Goal: Task Accomplishment & Management: Use online tool/utility

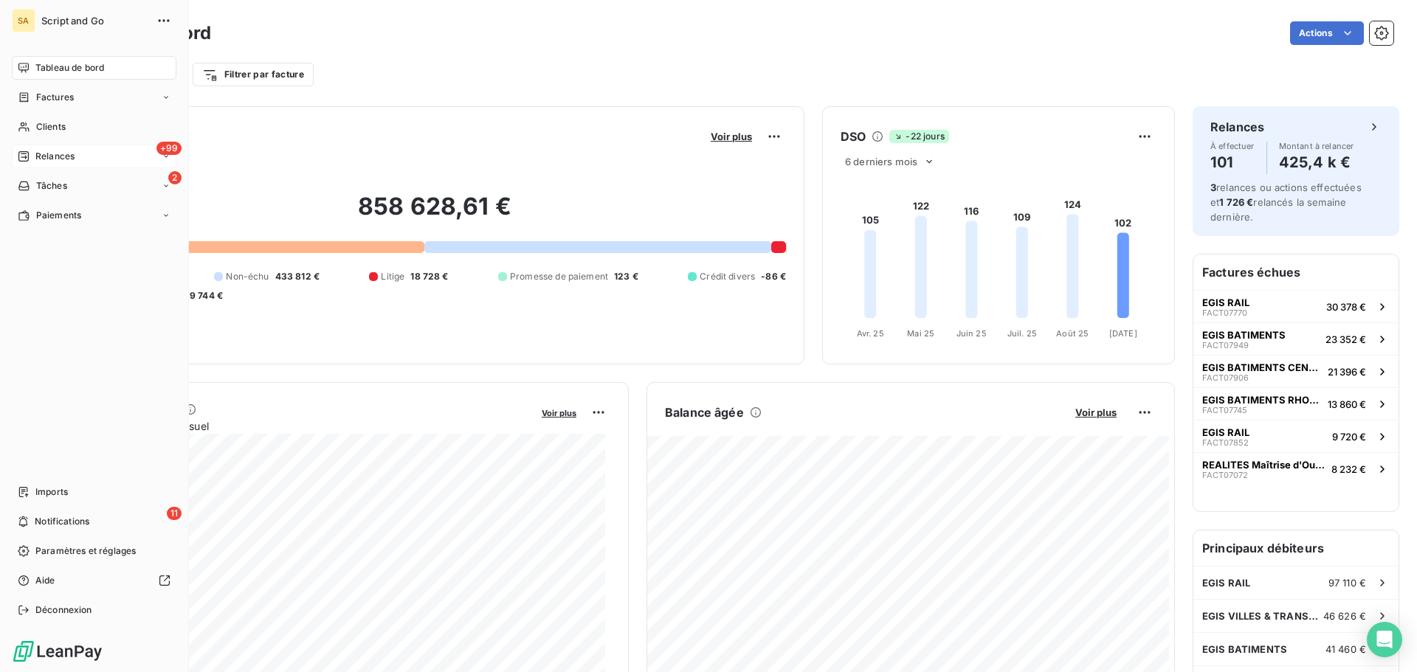
click at [44, 151] on span "Relances" at bounding box center [54, 156] width 39 height 13
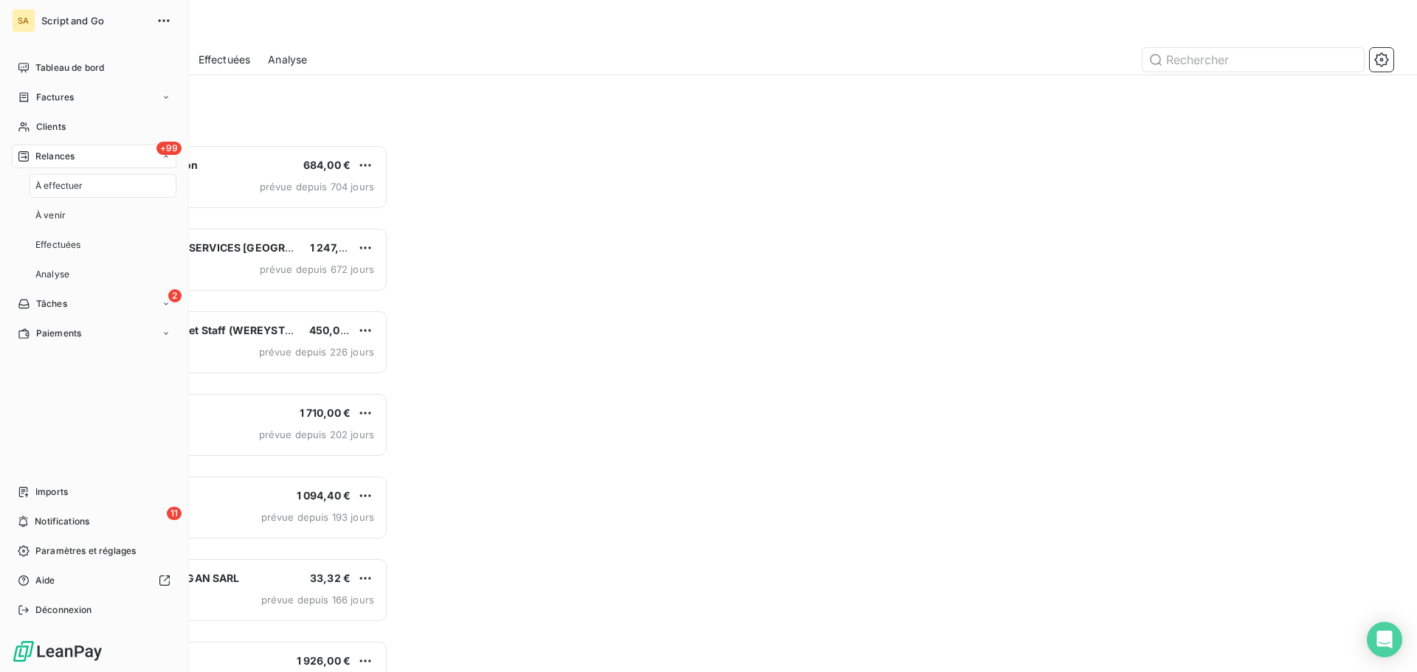
scroll to position [517, 306]
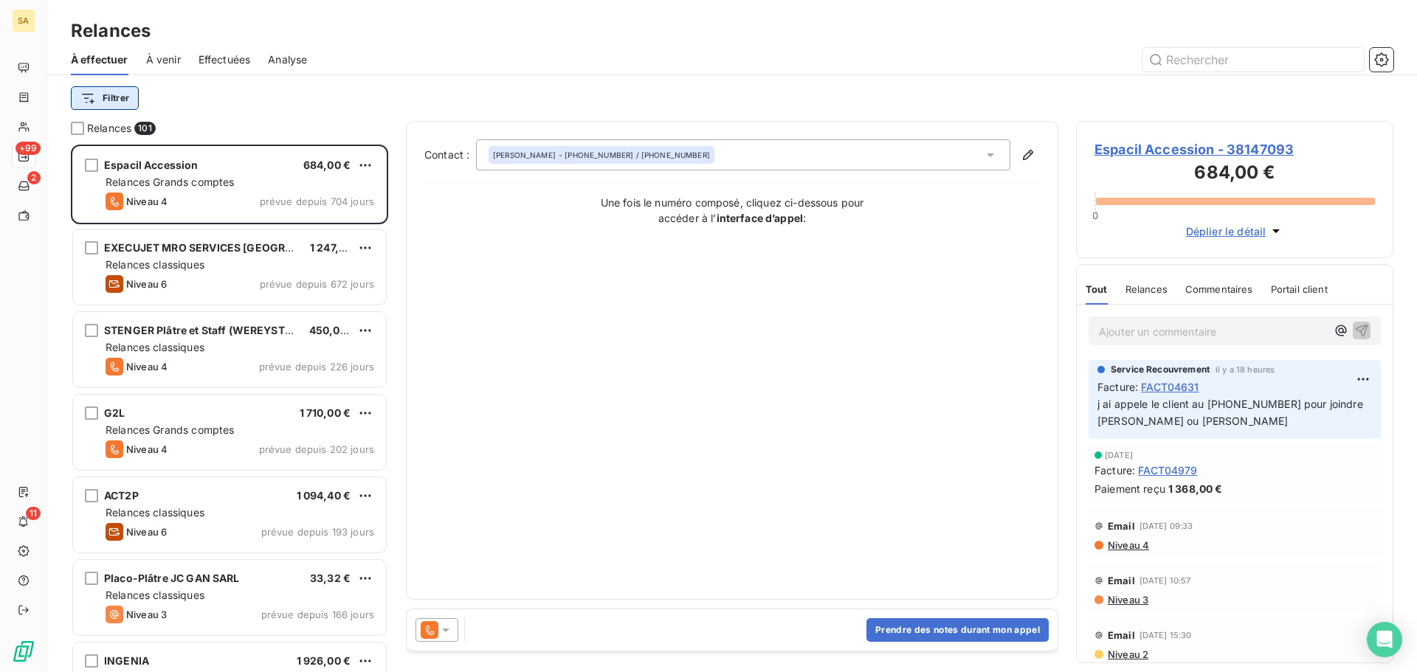
click at [115, 102] on html "SA +99 2 11 Relances À effectuer À venir Effectuées Analyse Filtrer Relances 10…" at bounding box center [708, 336] width 1417 height 672
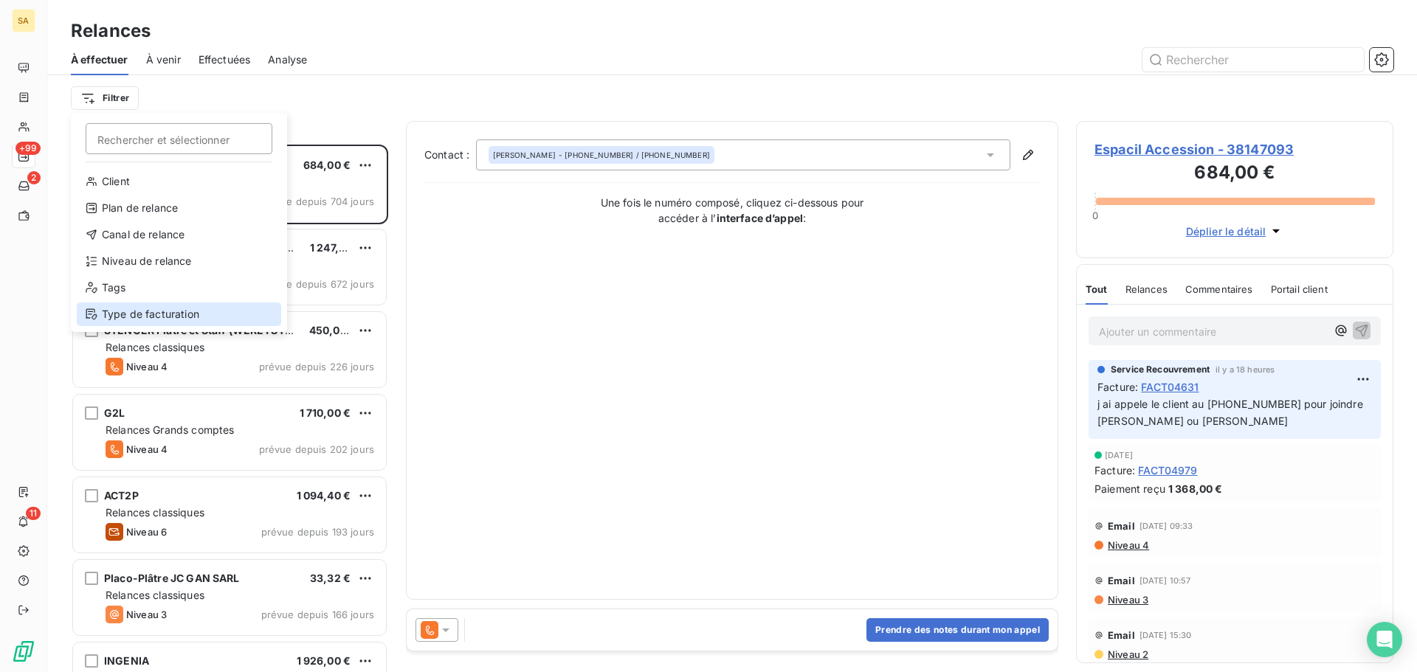
click at [125, 314] on div "Type de facturation" at bounding box center [179, 315] width 204 height 24
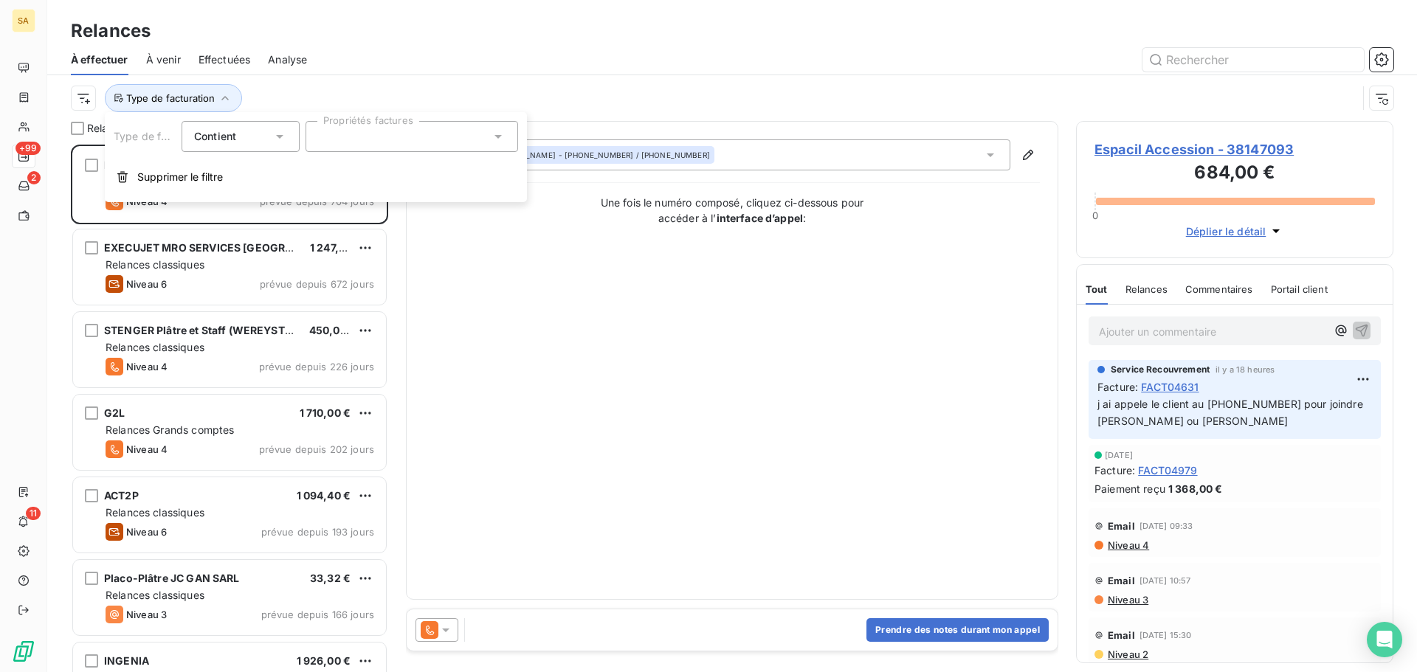
click at [325, 143] on div at bounding box center [411, 136] width 213 height 31
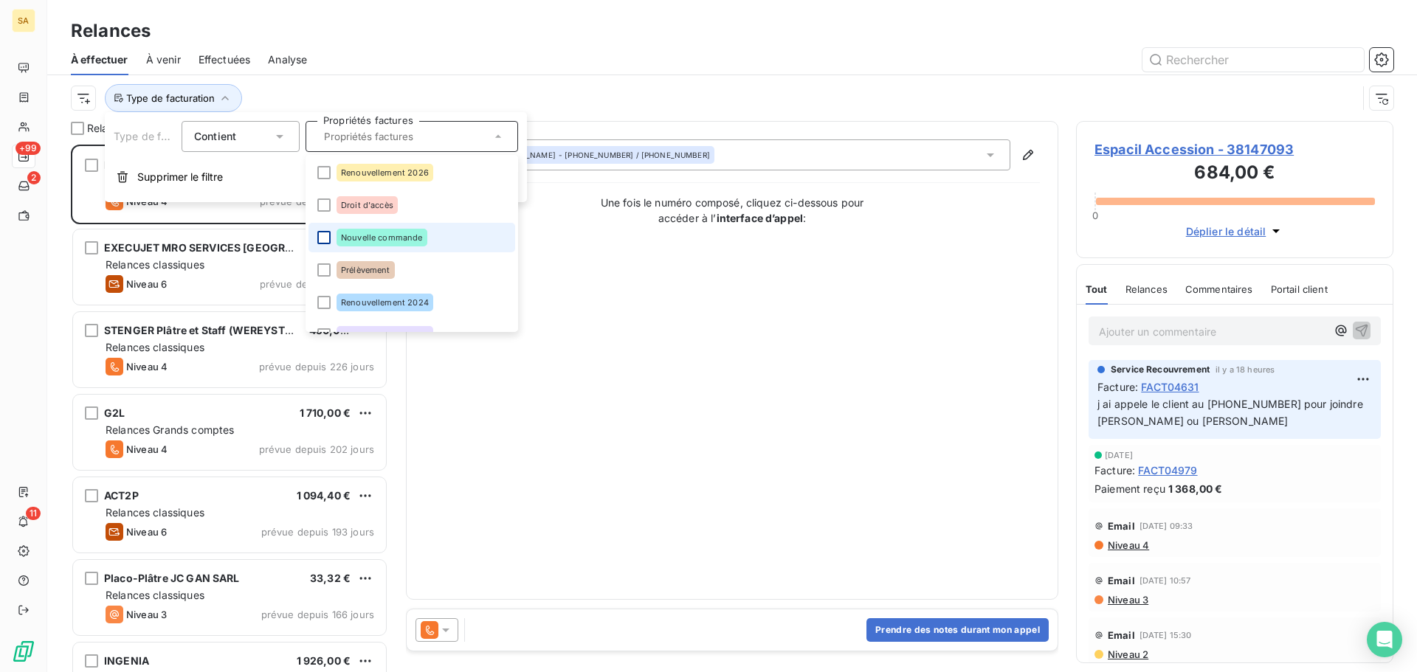
click at [326, 234] on div at bounding box center [323, 237] width 13 height 13
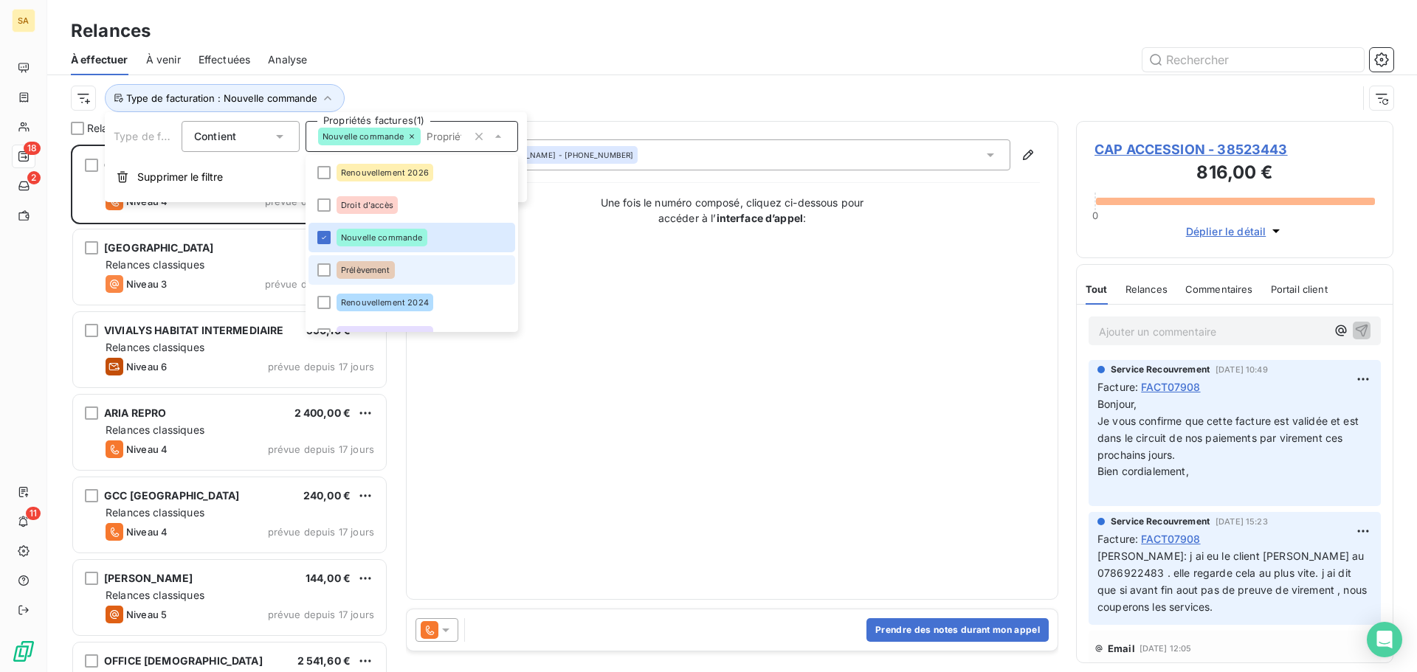
scroll to position [86, 0]
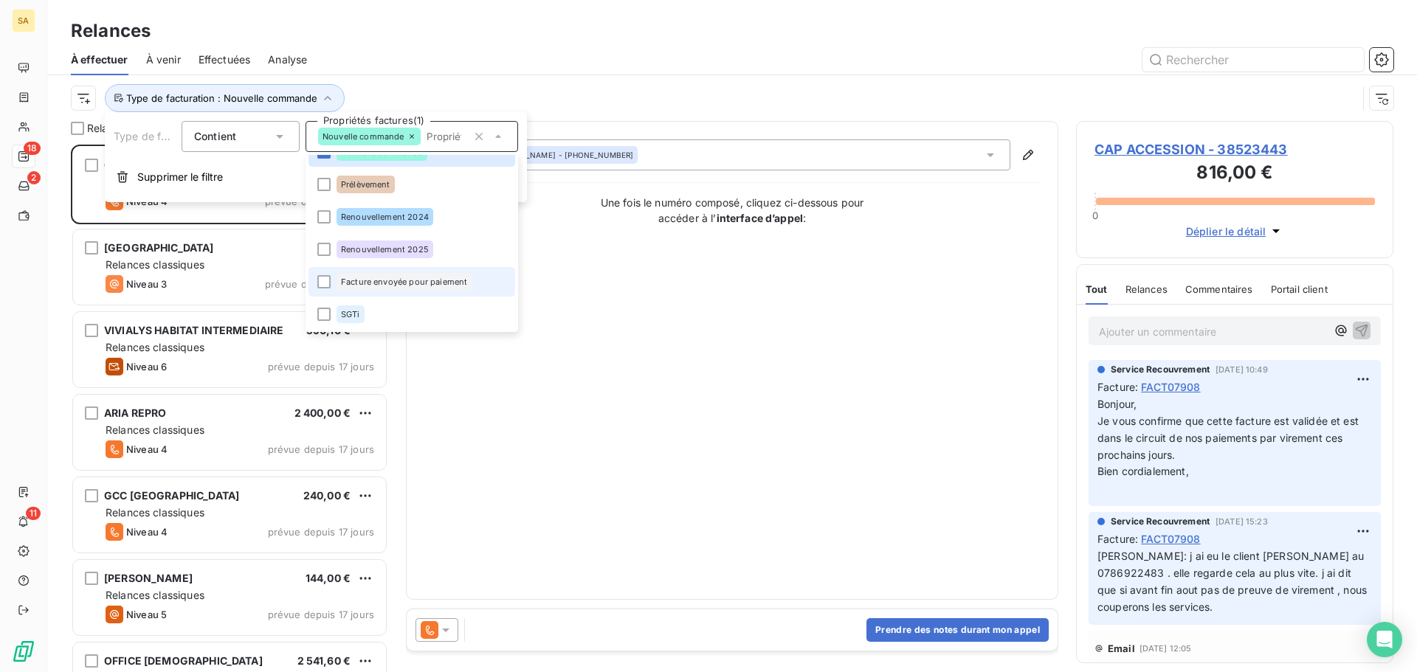
click at [328, 289] on li "Facture envoyée pour paiement" at bounding box center [411, 282] width 207 height 30
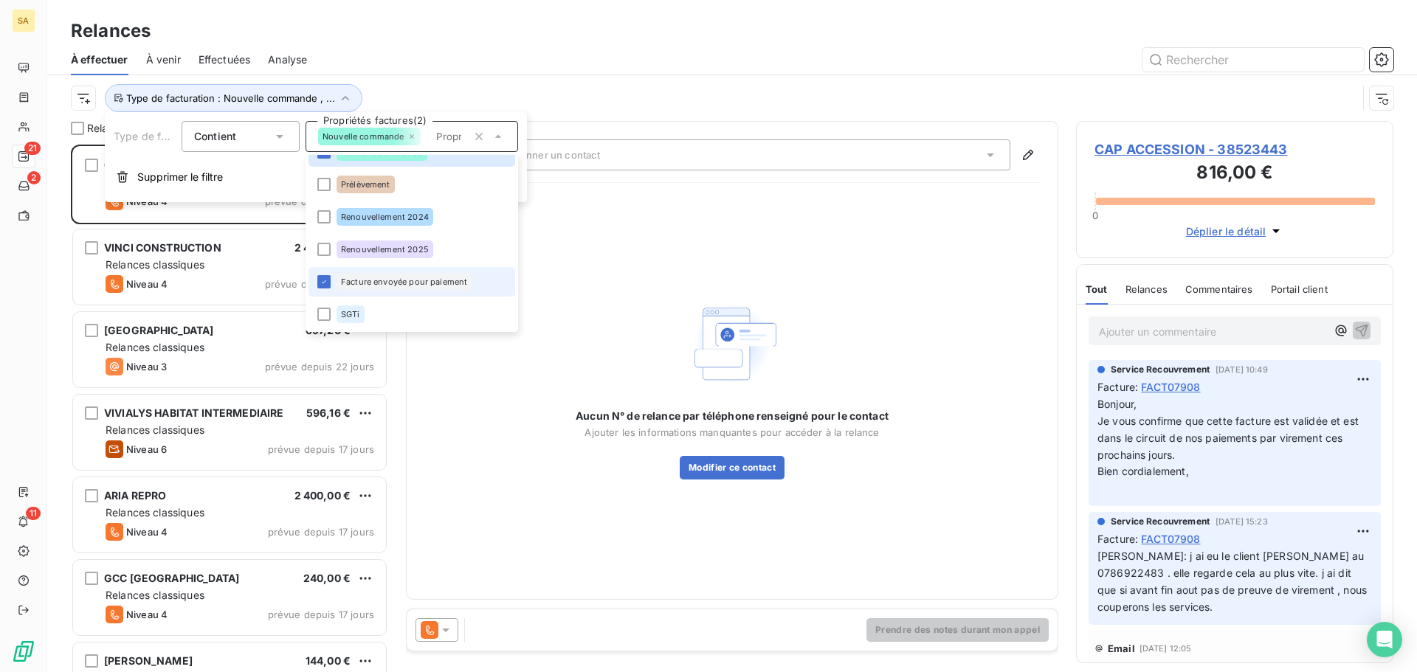
scroll to position [517, 306]
click at [577, 92] on div "Type de facturation : Nouvelle commande , ..." at bounding box center [714, 98] width 1286 height 28
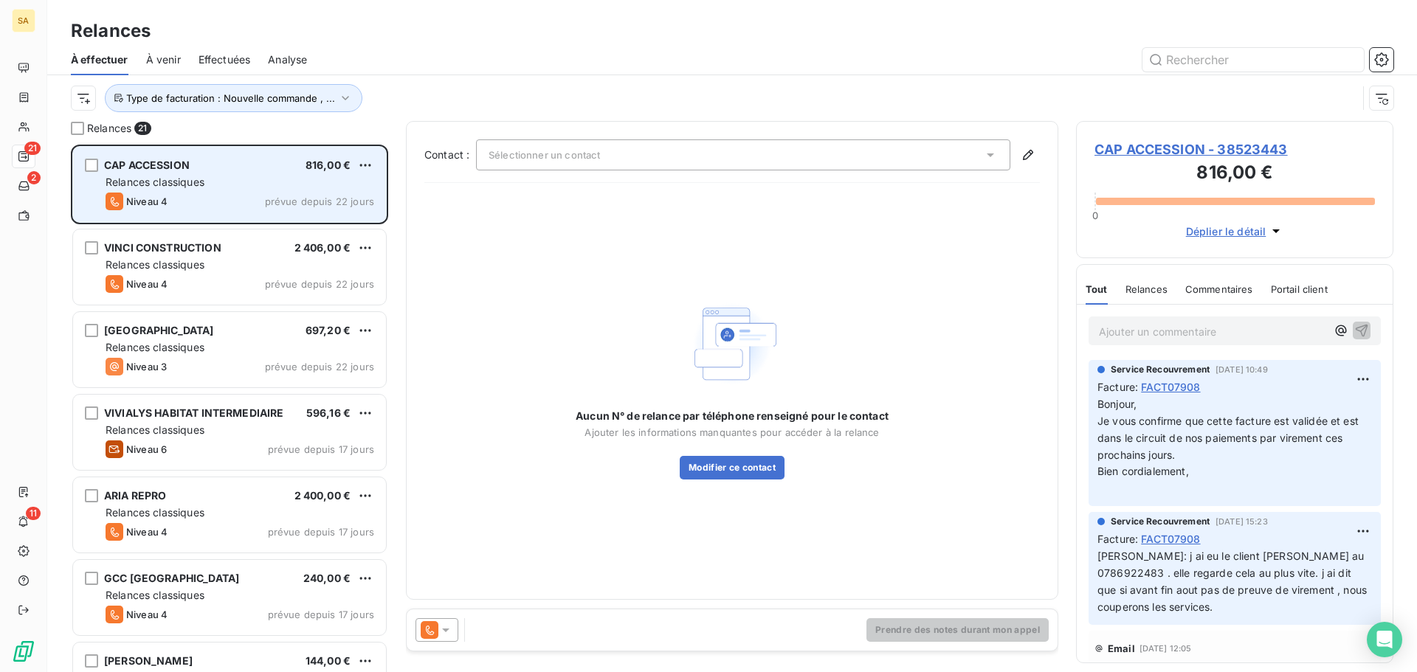
click at [221, 181] on div "Relances classiques" at bounding box center [240, 182] width 269 height 15
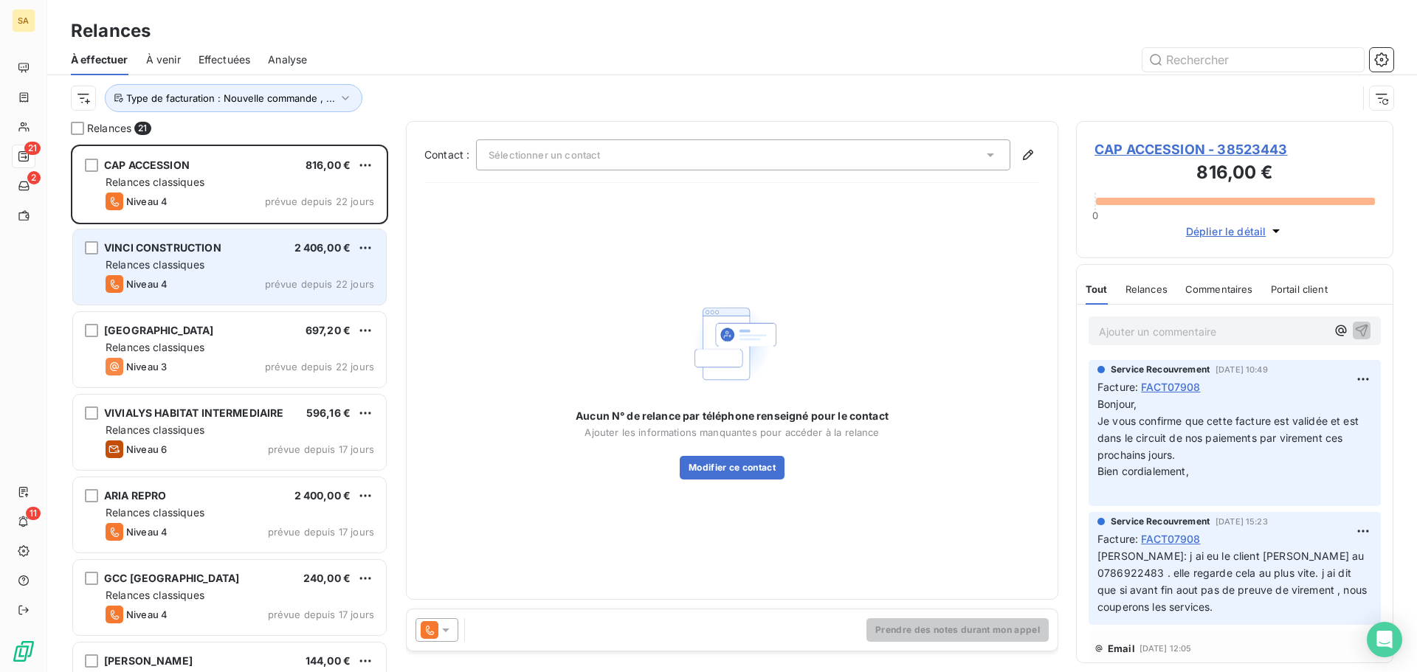
click at [232, 260] on div "Relances classiques" at bounding box center [240, 265] width 269 height 15
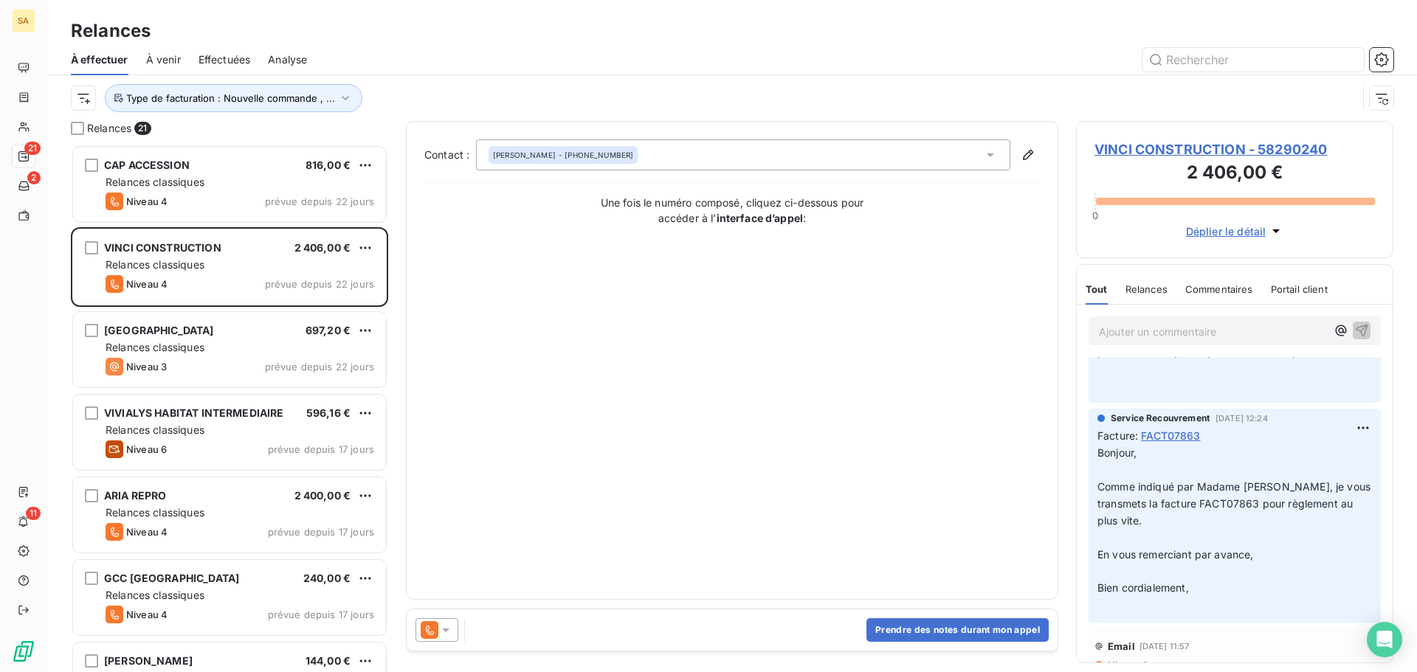
scroll to position [148, 0]
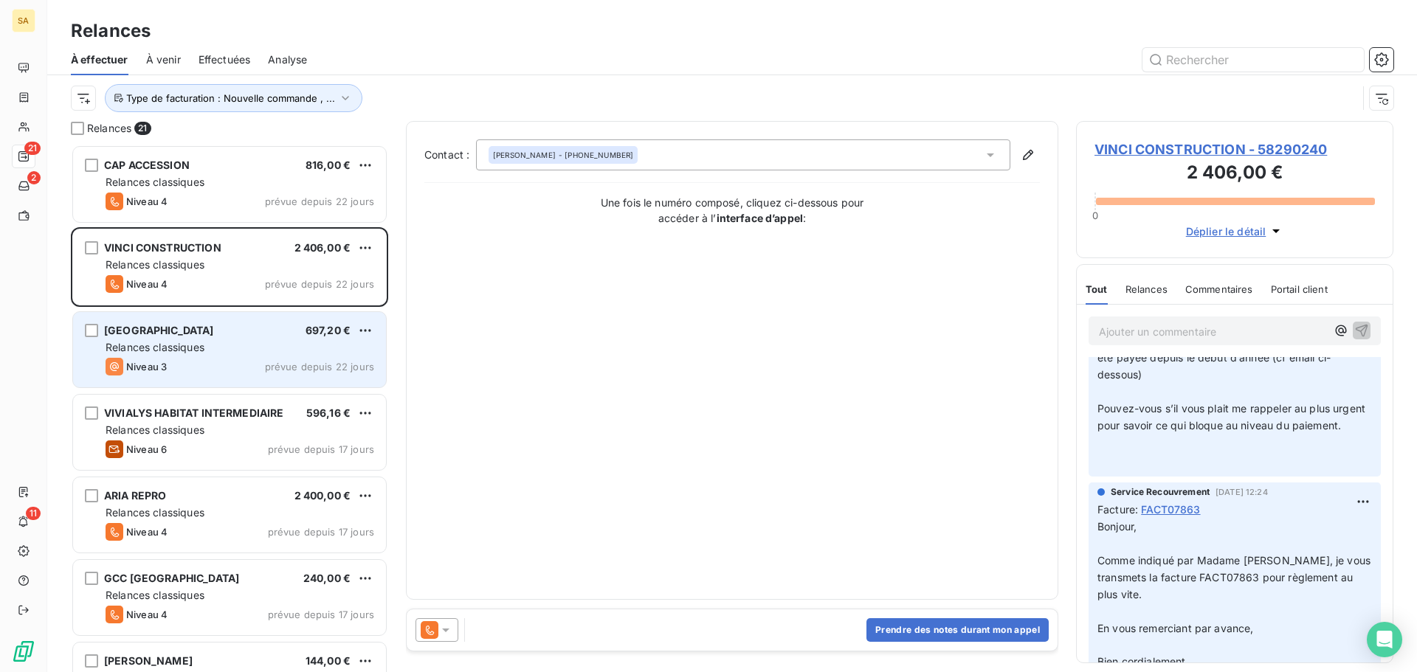
click at [230, 331] on div "[GEOGRAPHIC_DATA] 697,20 €" at bounding box center [240, 330] width 269 height 13
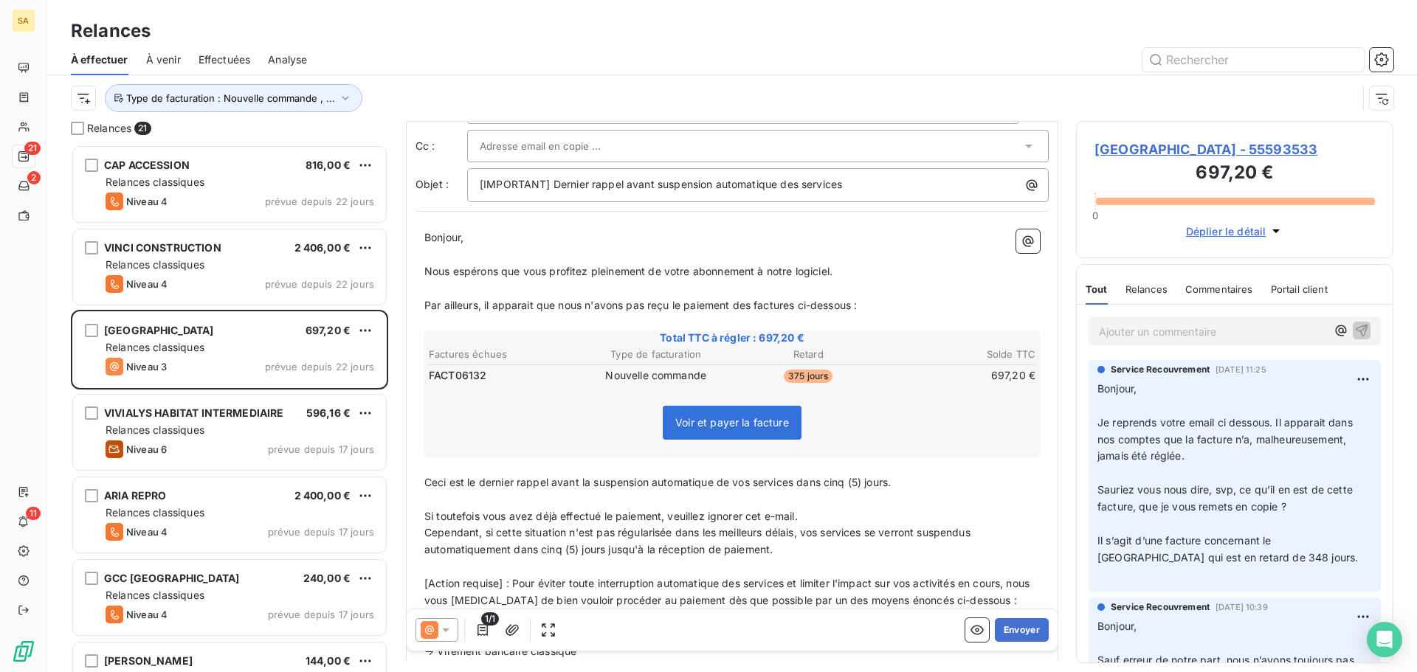
scroll to position [1, 0]
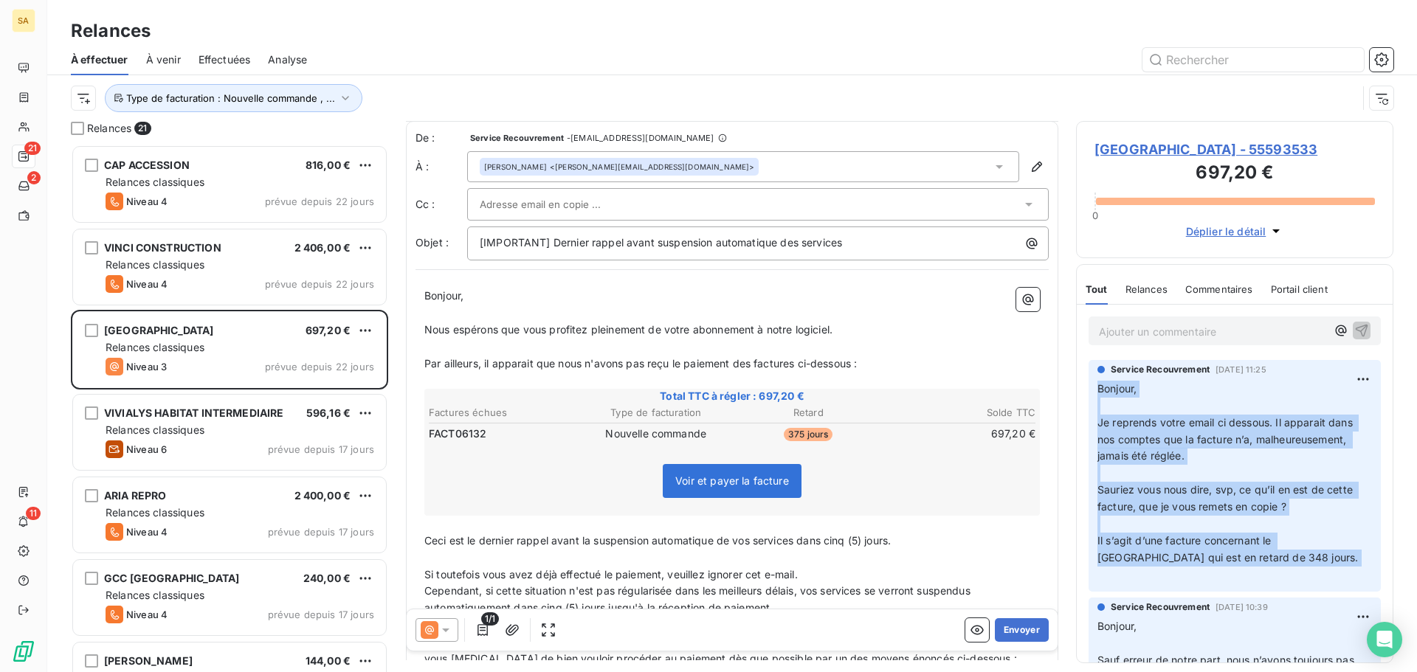
drag, startPoint x: 1096, startPoint y: 388, endPoint x: 1296, endPoint y: 570, distance: 270.6
click at [1296, 570] on div "Service Recouvrement [DATE] 11:25 Bonjour, ﻿ Je reprends votre email ci dessous…" at bounding box center [1234, 476] width 292 height 232
click at [1248, 381] on p "Bonjour, ﻿ Je reprends votre email ci dessous. Il apparait dans nos comptes que…" at bounding box center [1234, 482] width 274 height 203
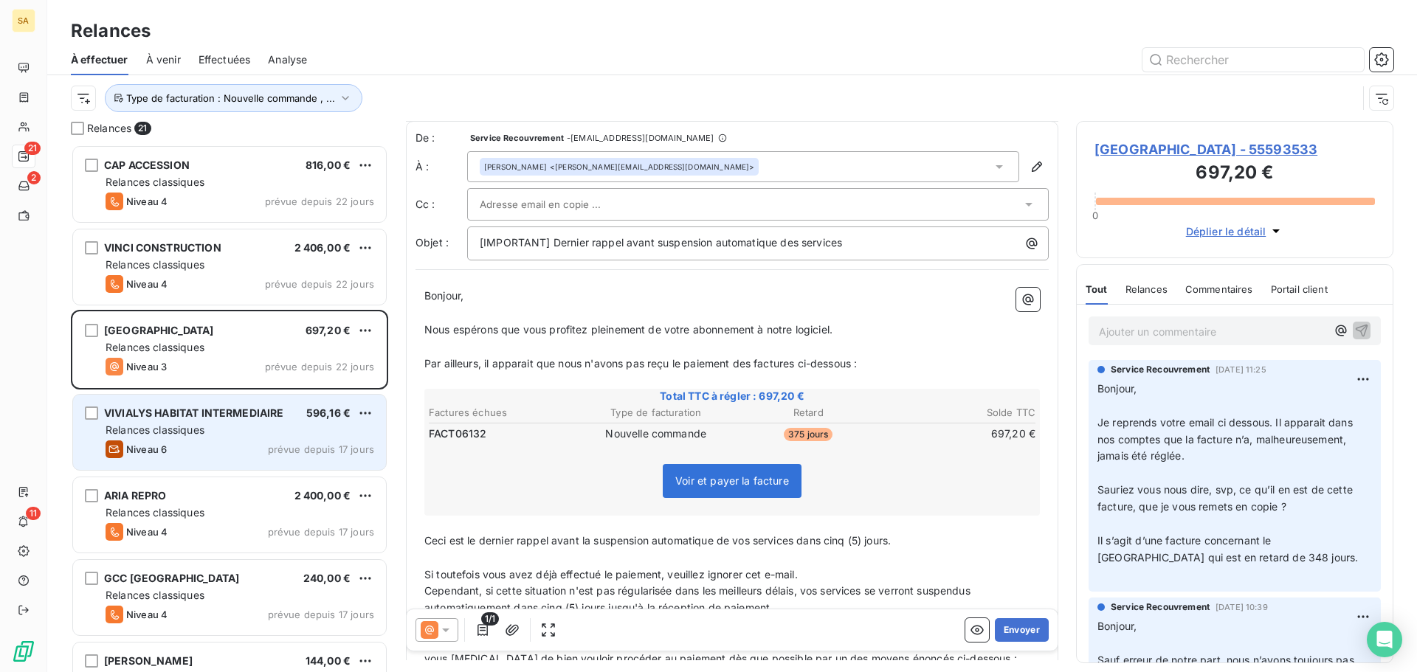
click at [199, 436] on div "Relances classiques" at bounding box center [240, 430] width 269 height 15
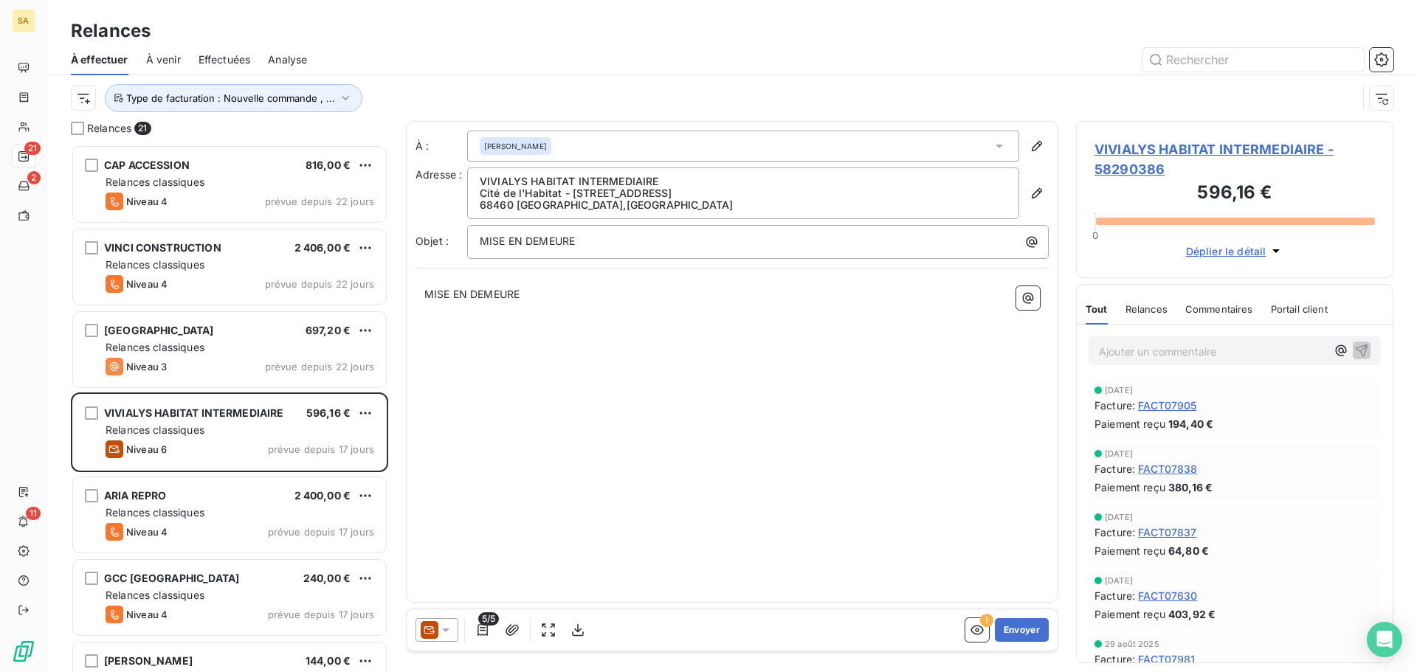
click at [1136, 153] on span "VIVIALYS HABITAT INTERMEDIAIRE - 58290386" at bounding box center [1234, 159] width 280 height 40
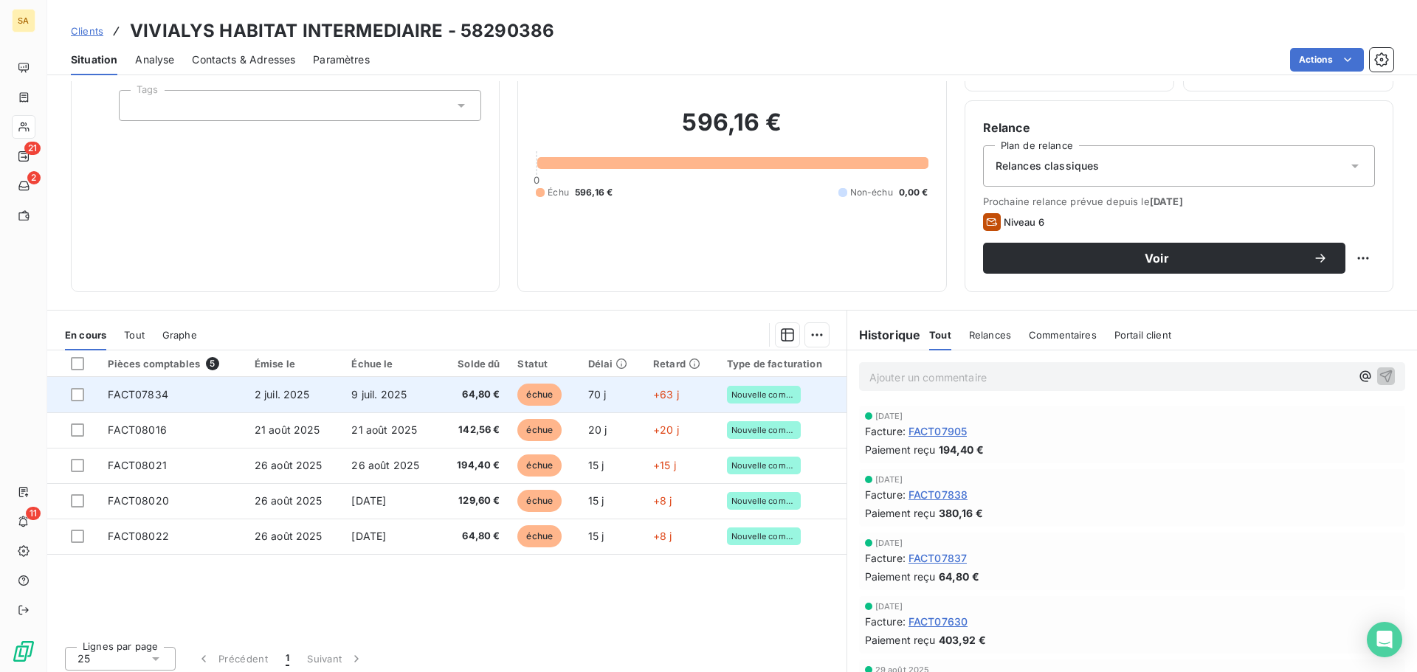
scroll to position [100, 0]
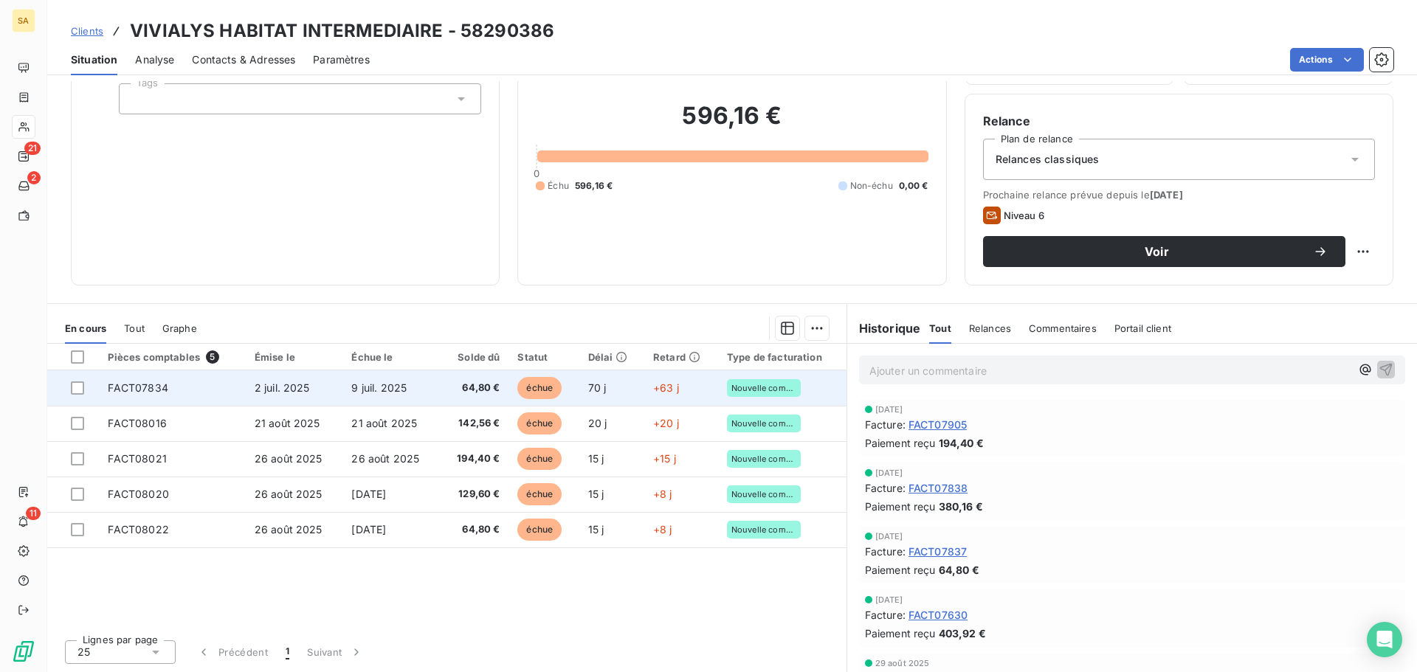
click at [284, 385] on span "2 juil. 2025" at bounding box center [282, 387] width 55 height 13
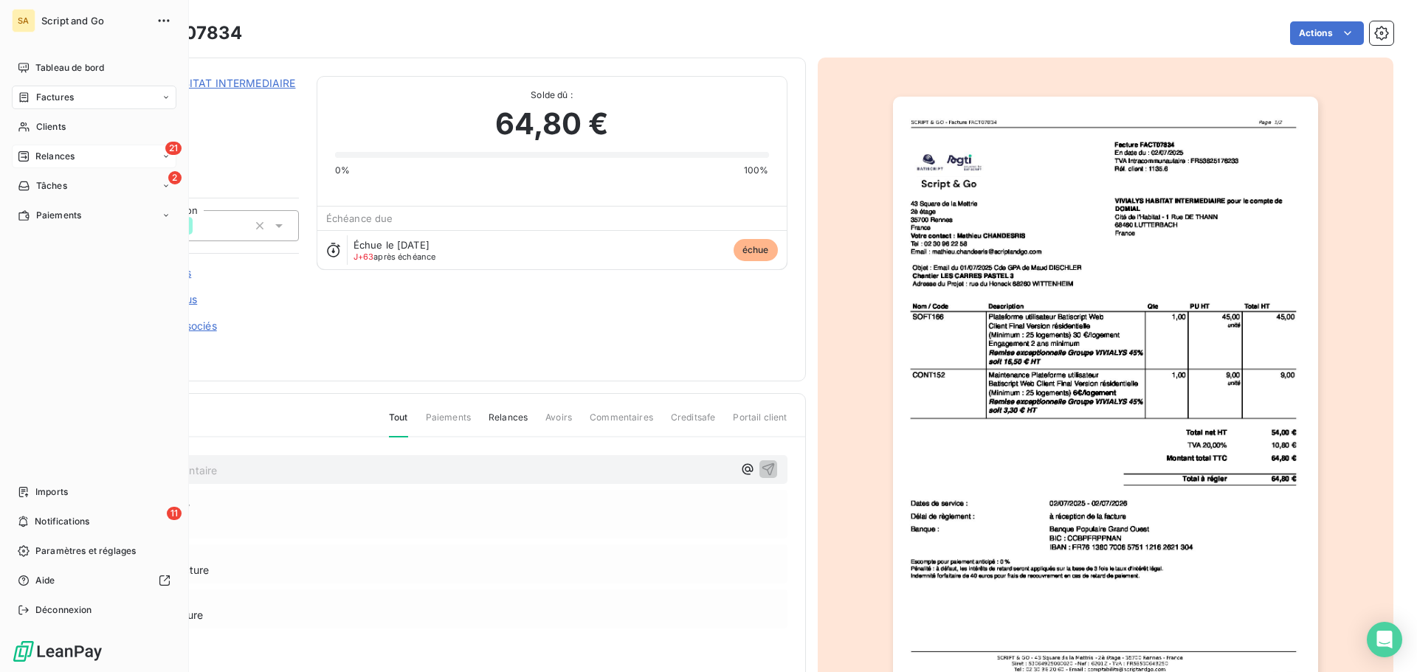
click at [52, 151] on span "Relances" at bounding box center [54, 156] width 39 height 13
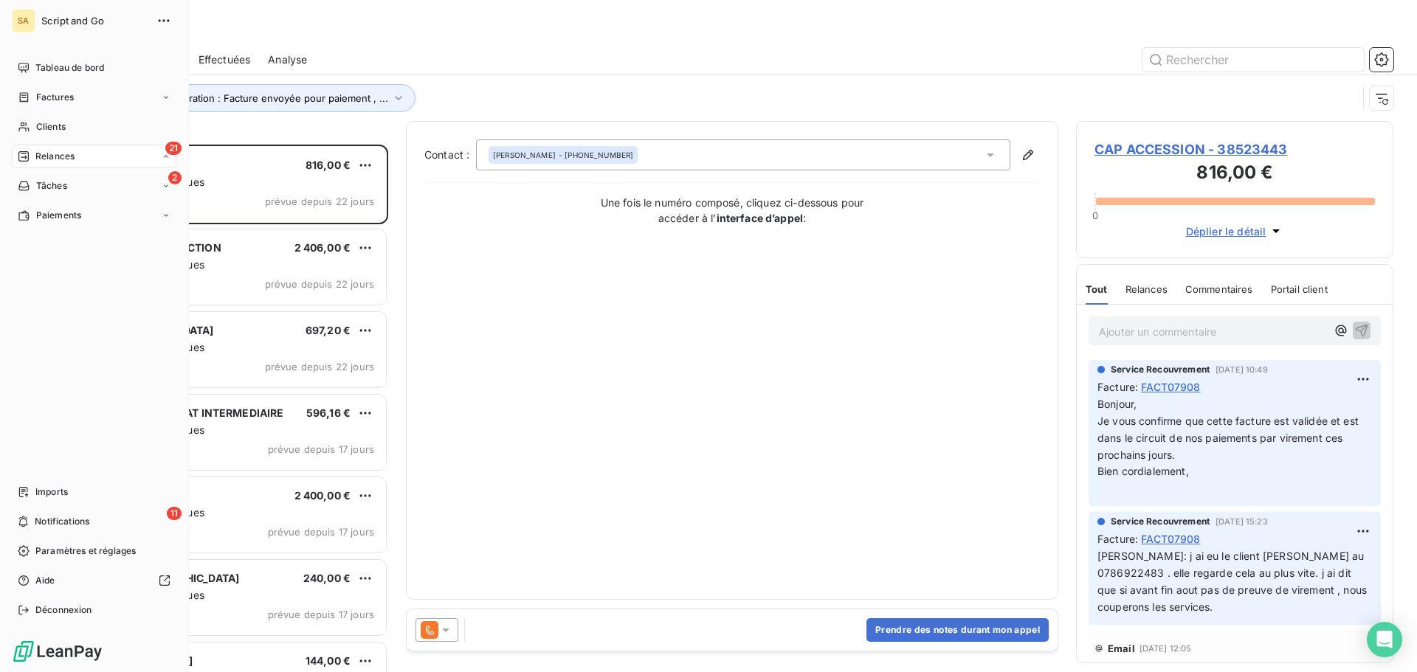
scroll to position [517, 306]
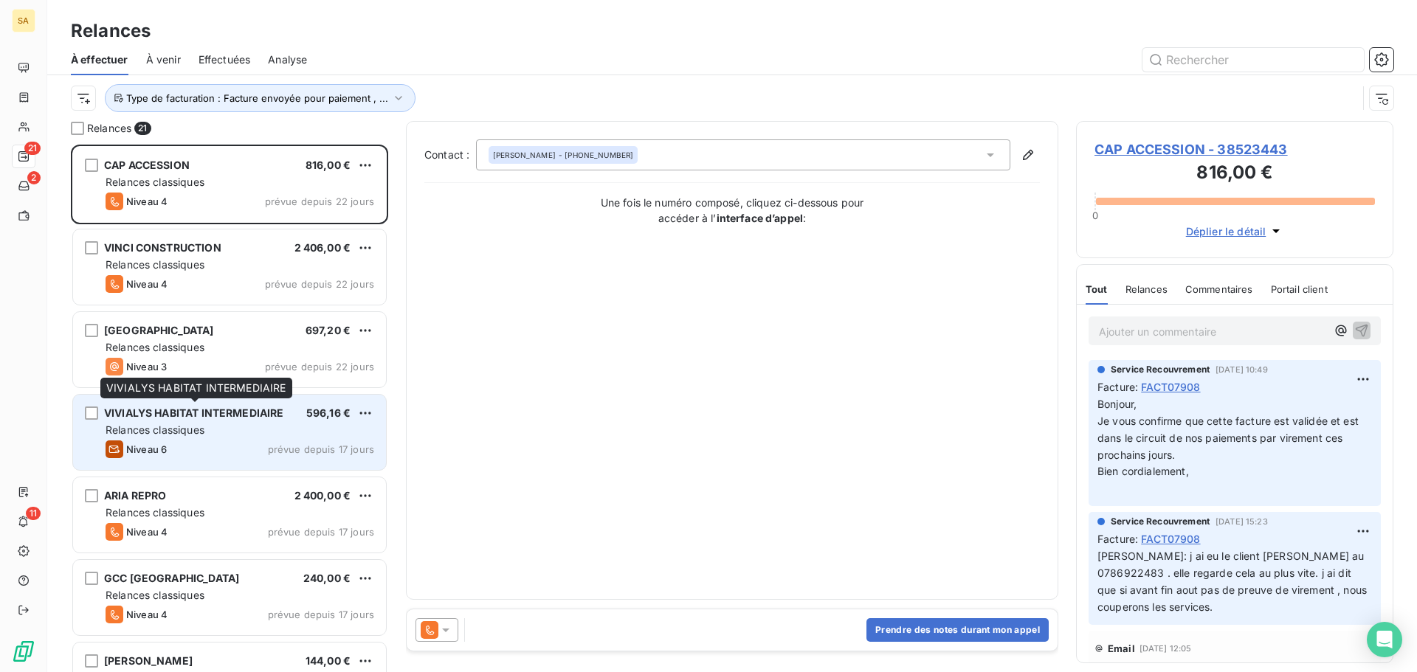
click at [282, 416] on span "VIVIALYS HABITAT INTERMEDIAIRE" at bounding box center [194, 413] width 180 height 13
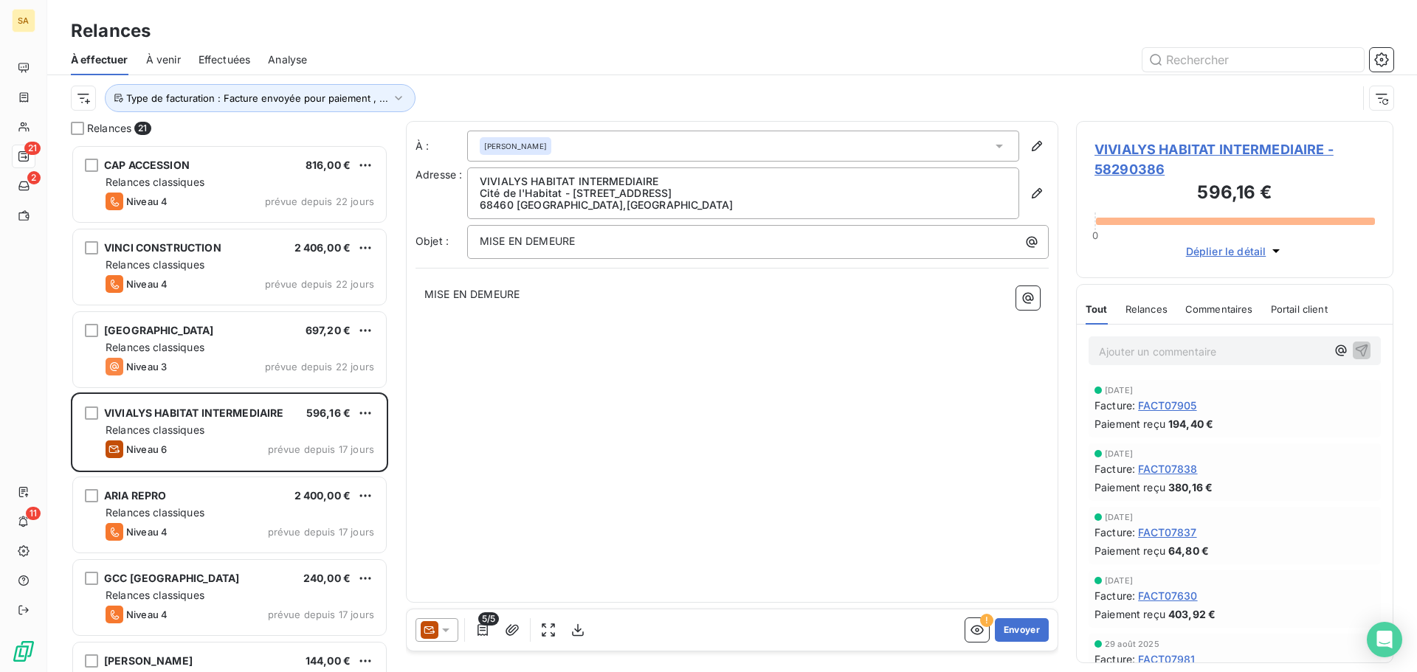
click at [450, 630] on icon at bounding box center [445, 630] width 15 height 15
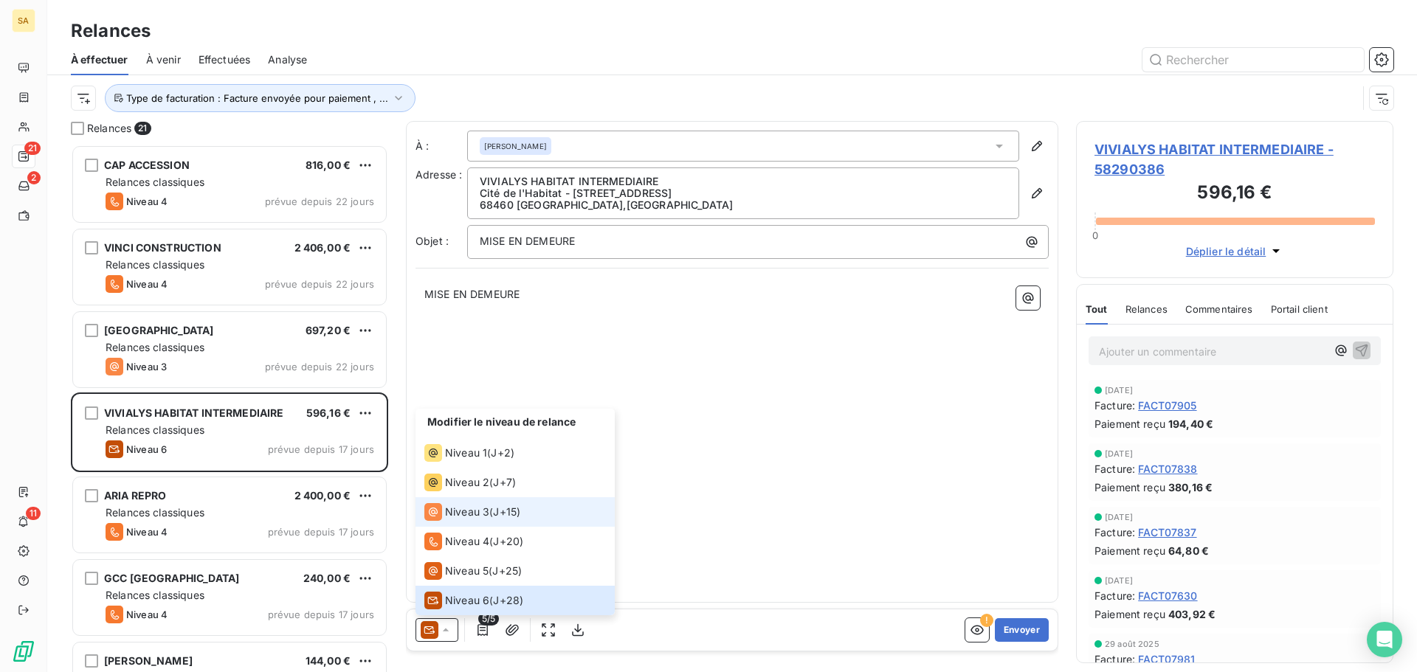
click at [473, 511] on span "Niveau 3" at bounding box center [467, 512] width 44 height 15
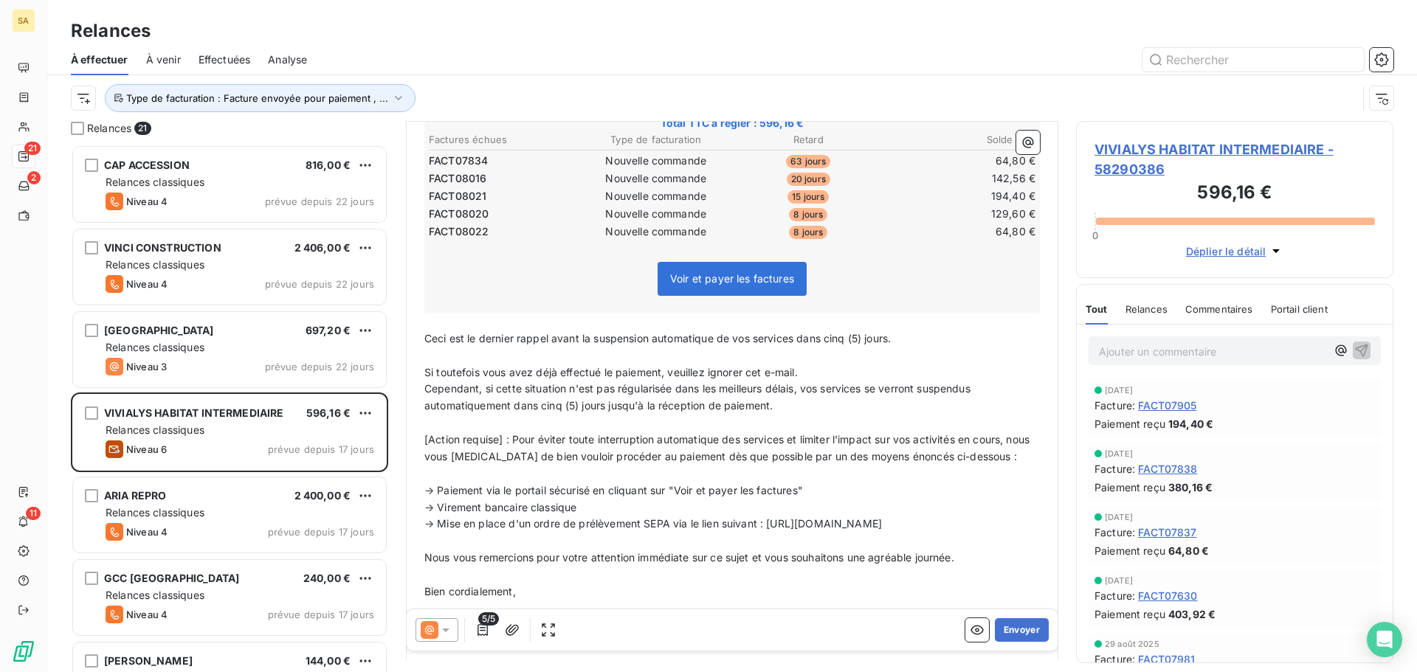
scroll to position [296, 0]
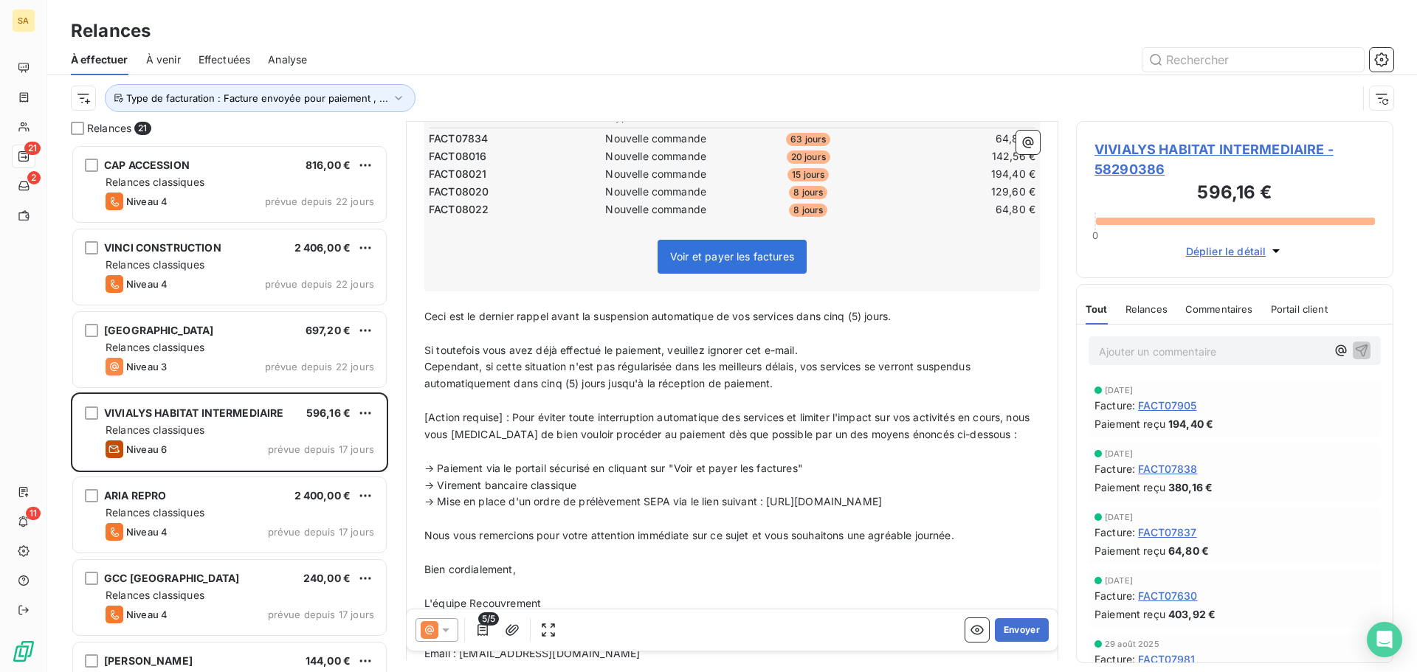
drag, startPoint x: 913, startPoint y: 317, endPoint x: 797, endPoint y: 322, distance: 116.0
click at [797, 322] on p "Ceci est le dernier rappel avant la suspension automatique de vos services dans…" at bounding box center [731, 316] width 615 height 17
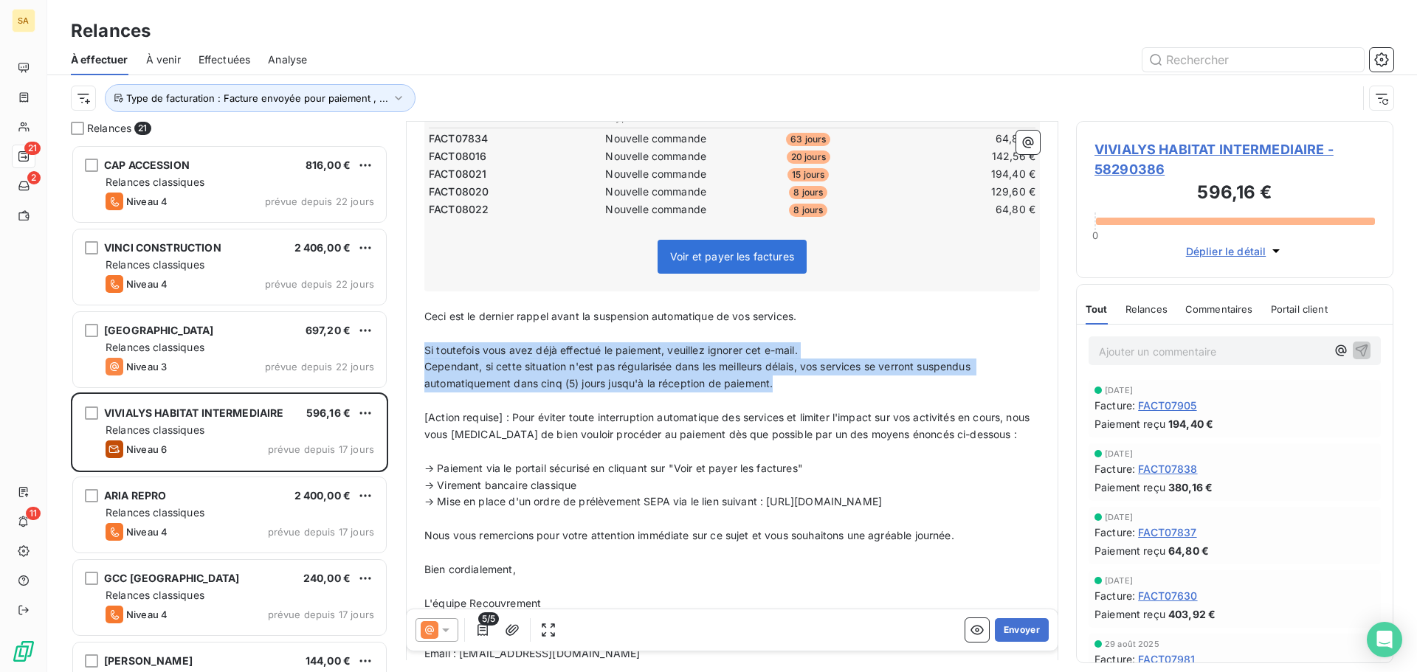
drag, startPoint x: 801, startPoint y: 389, endPoint x: 414, endPoint y: 348, distance: 388.8
click at [414, 348] on div "De : Service Recouvrement - [EMAIL_ADDRESS][DOMAIN_NAME] À : [PERSON_NAME] <[EM…" at bounding box center [732, 270] width 652 height 889
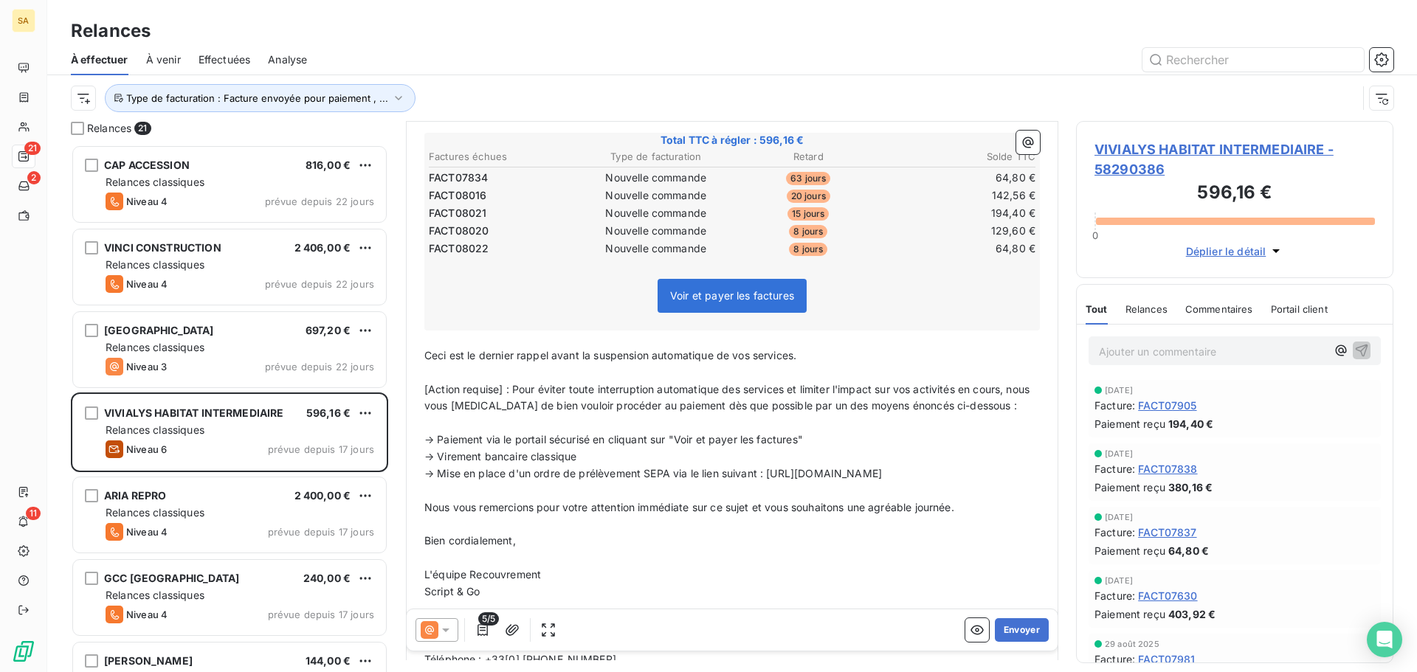
scroll to position [297, 0]
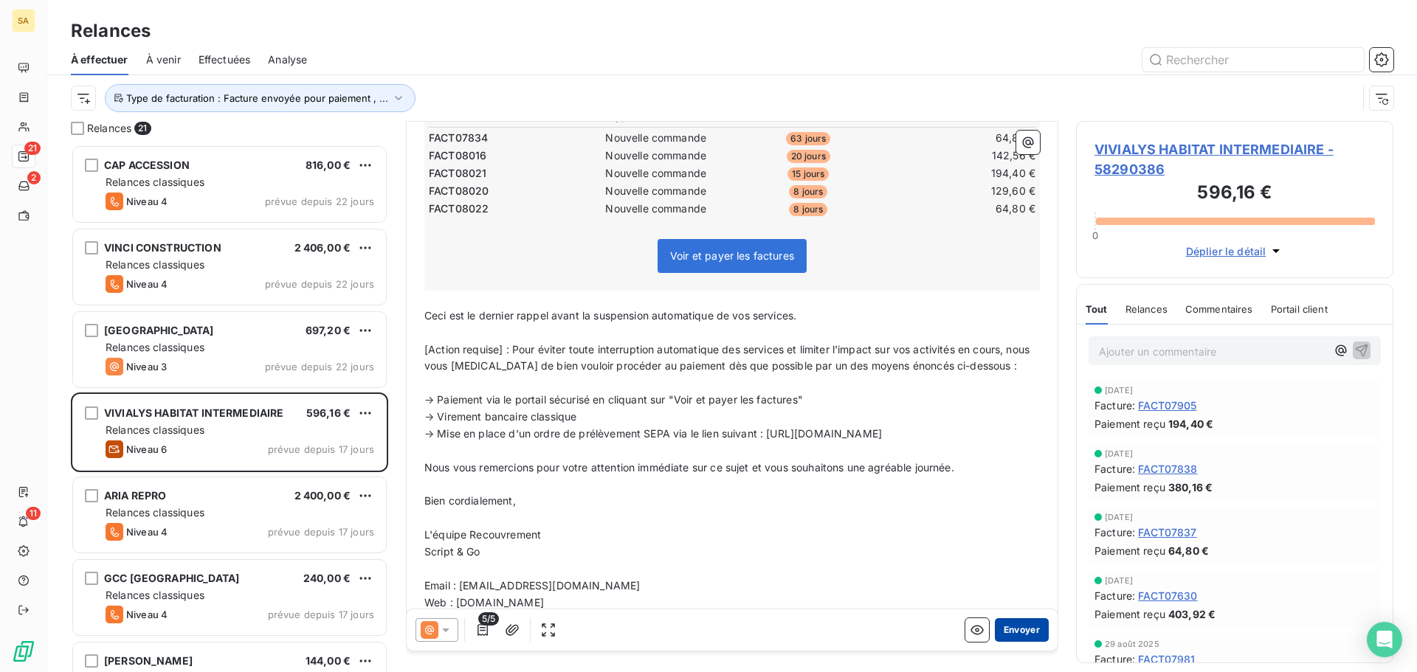
click at [1004, 634] on button "Envoyer" at bounding box center [1022, 630] width 54 height 24
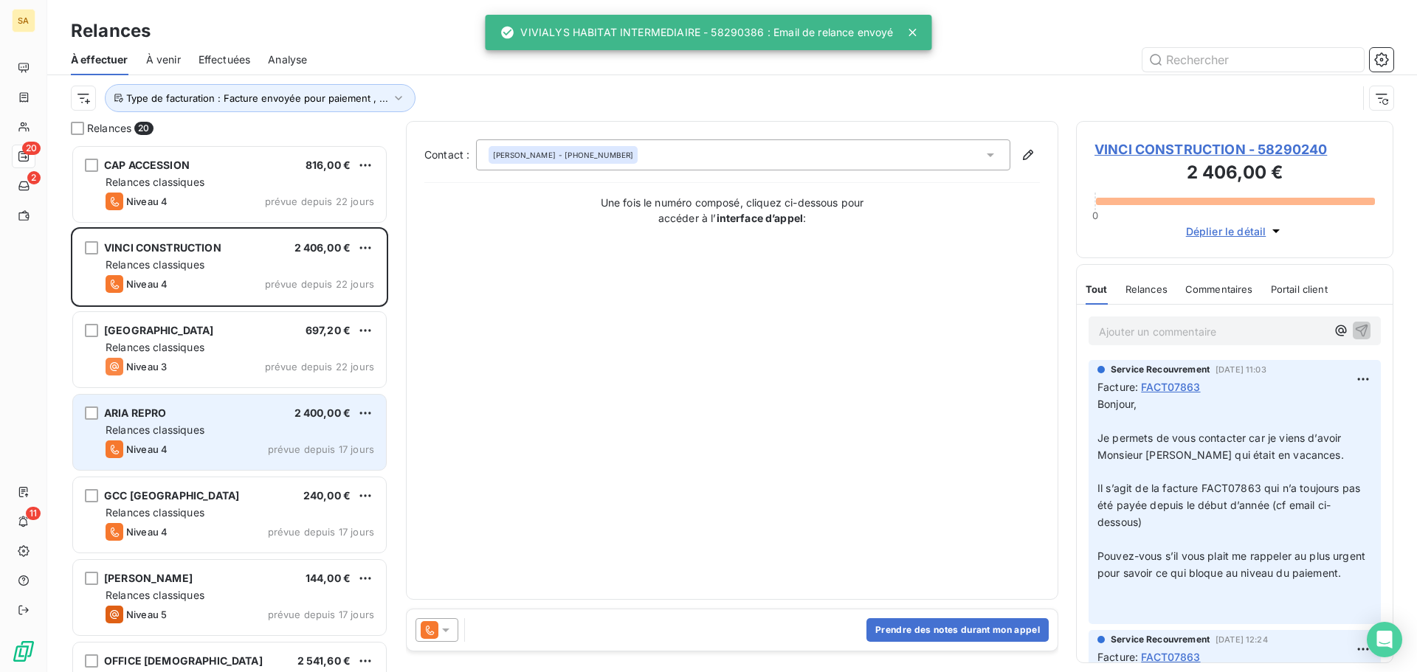
click at [217, 419] on div "ARIA REPRO 2 400,00 €" at bounding box center [240, 413] width 269 height 13
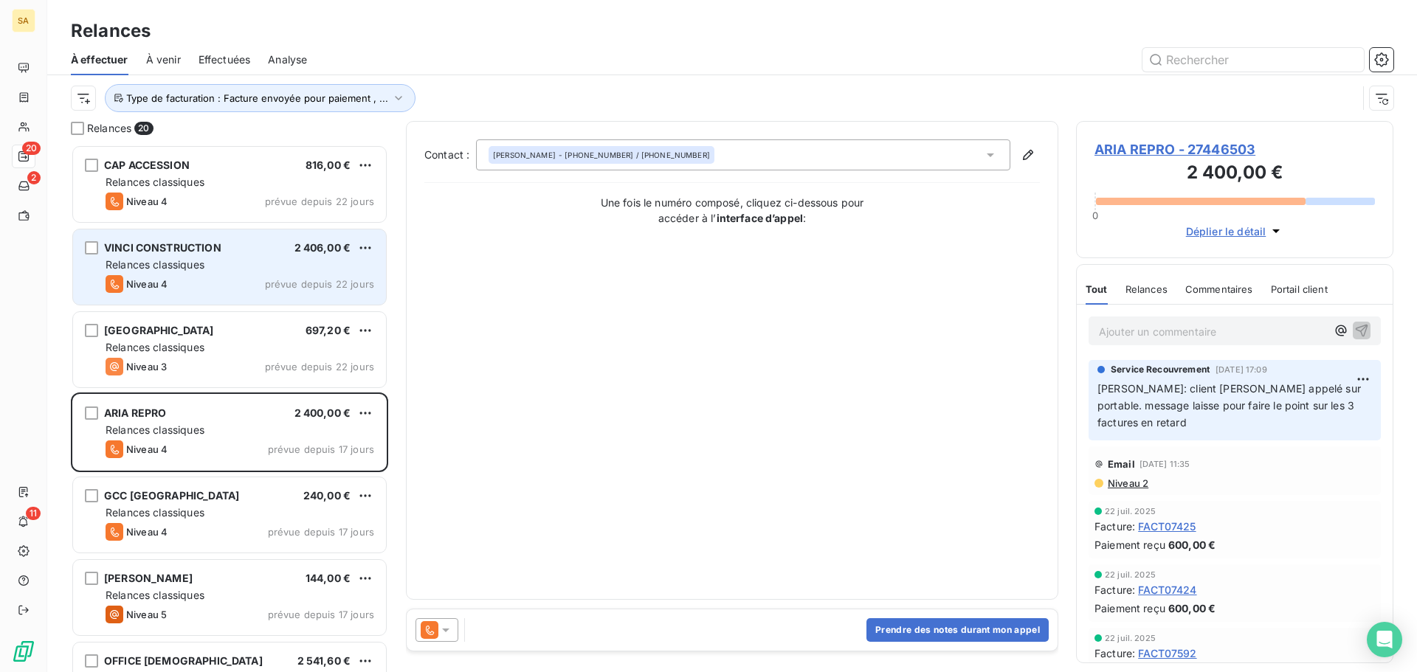
click at [200, 262] on span "Relances classiques" at bounding box center [155, 264] width 99 height 13
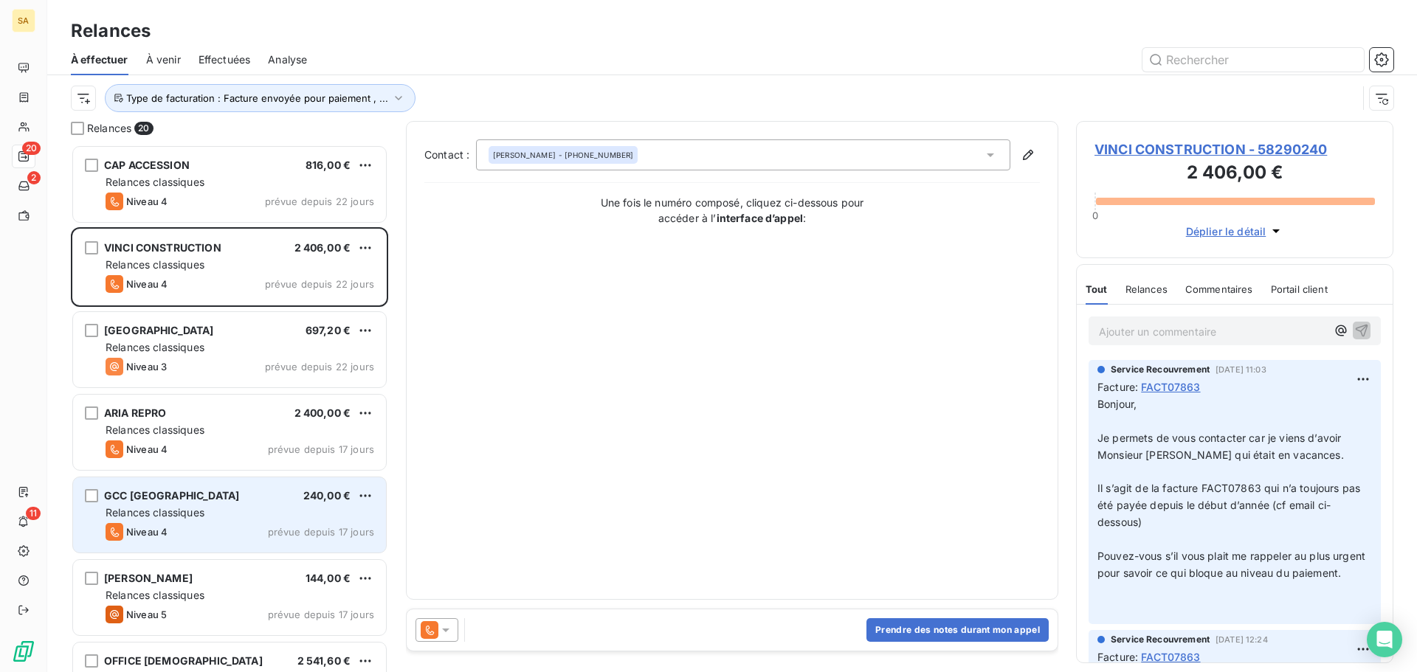
click at [198, 491] on span "GCC [GEOGRAPHIC_DATA]" at bounding box center [171, 495] width 135 height 13
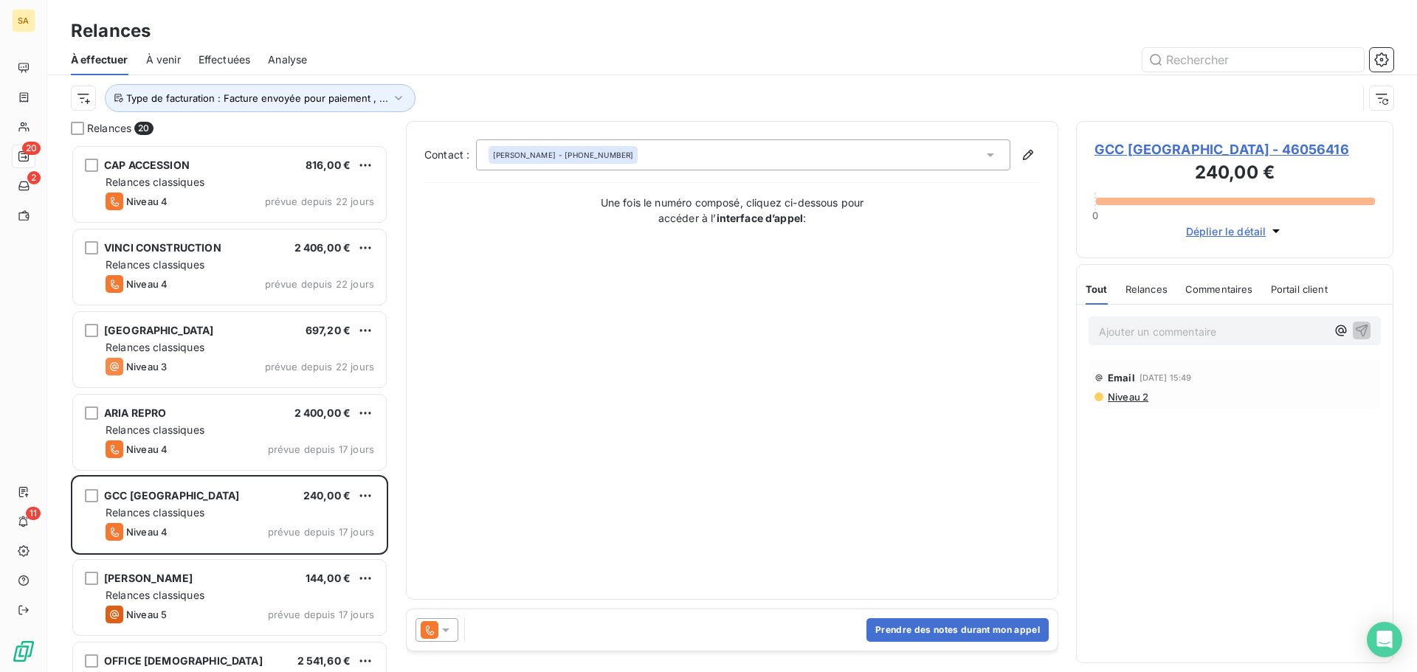
click at [444, 639] on div at bounding box center [436, 630] width 43 height 24
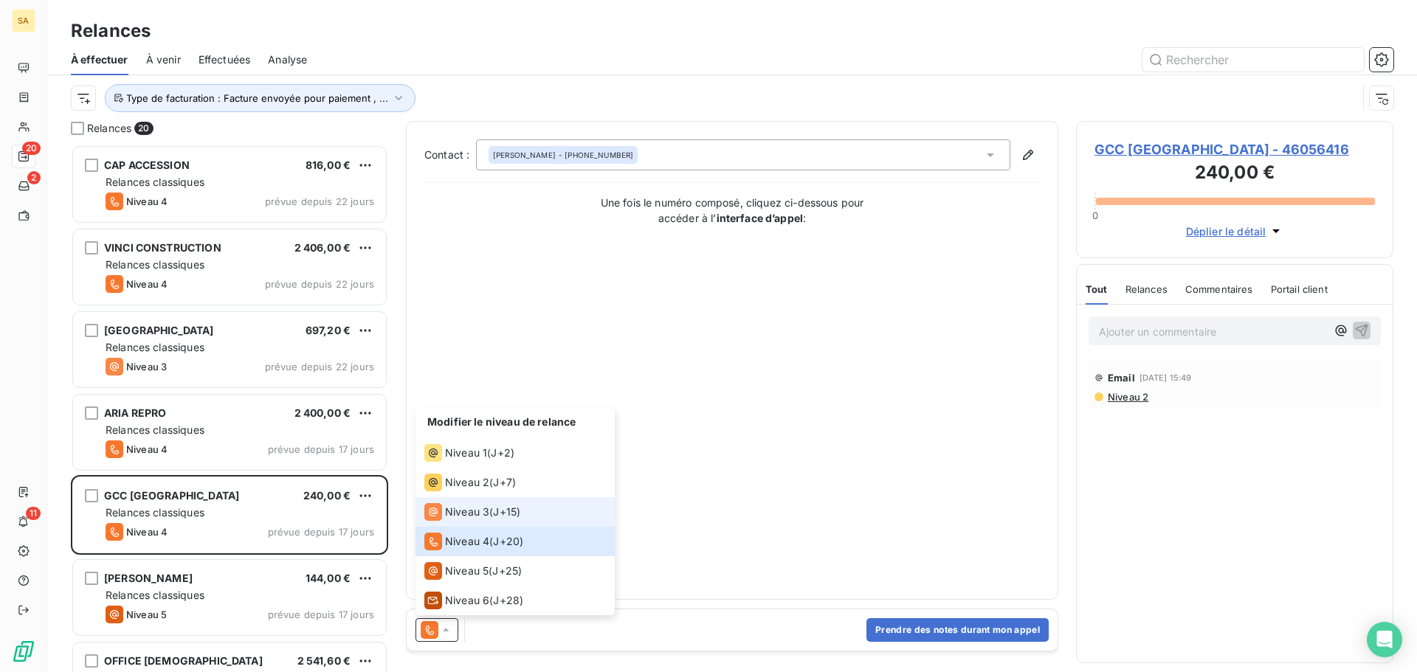
click at [495, 513] on span "J+15 )" at bounding box center [506, 512] width 27 height 15
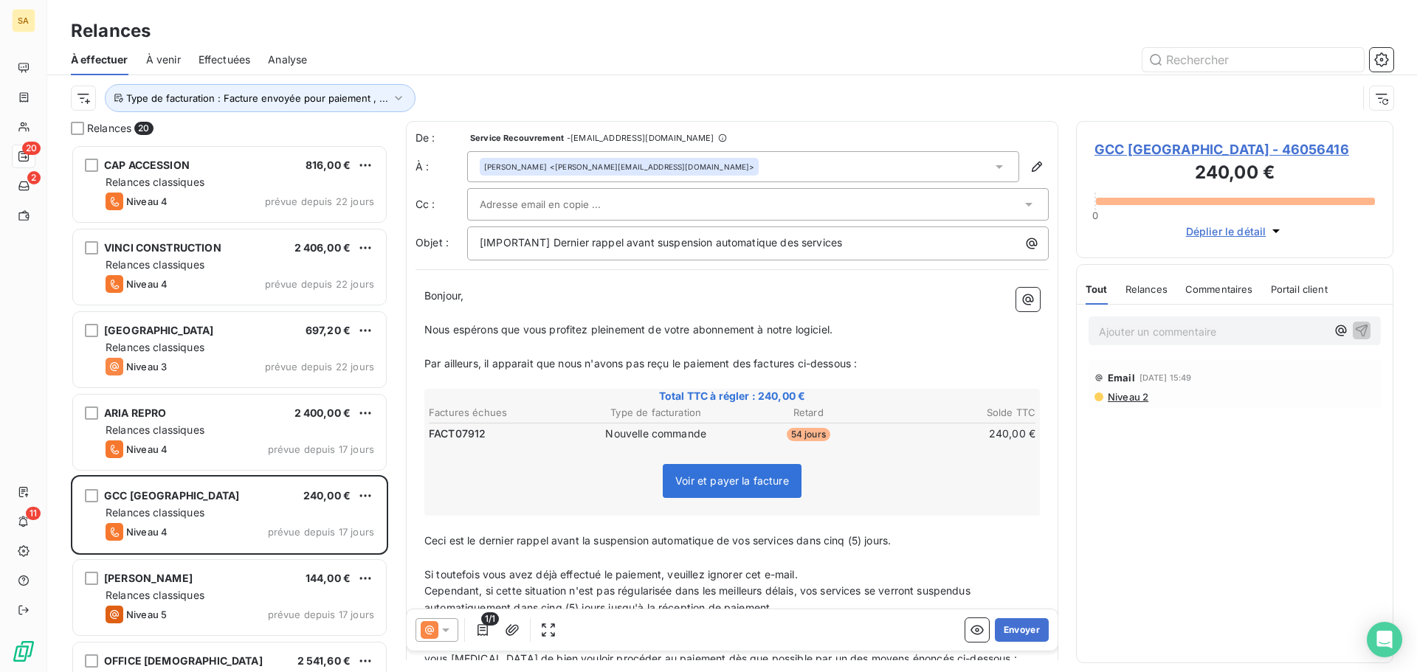
click at [662, 161] on div "[PERSON_NAME] <[PERSON_NAME][EMAIL_ADDRESS][DOMAIN_NAME]>" at bounding box center [743, 166] width 552 height 31
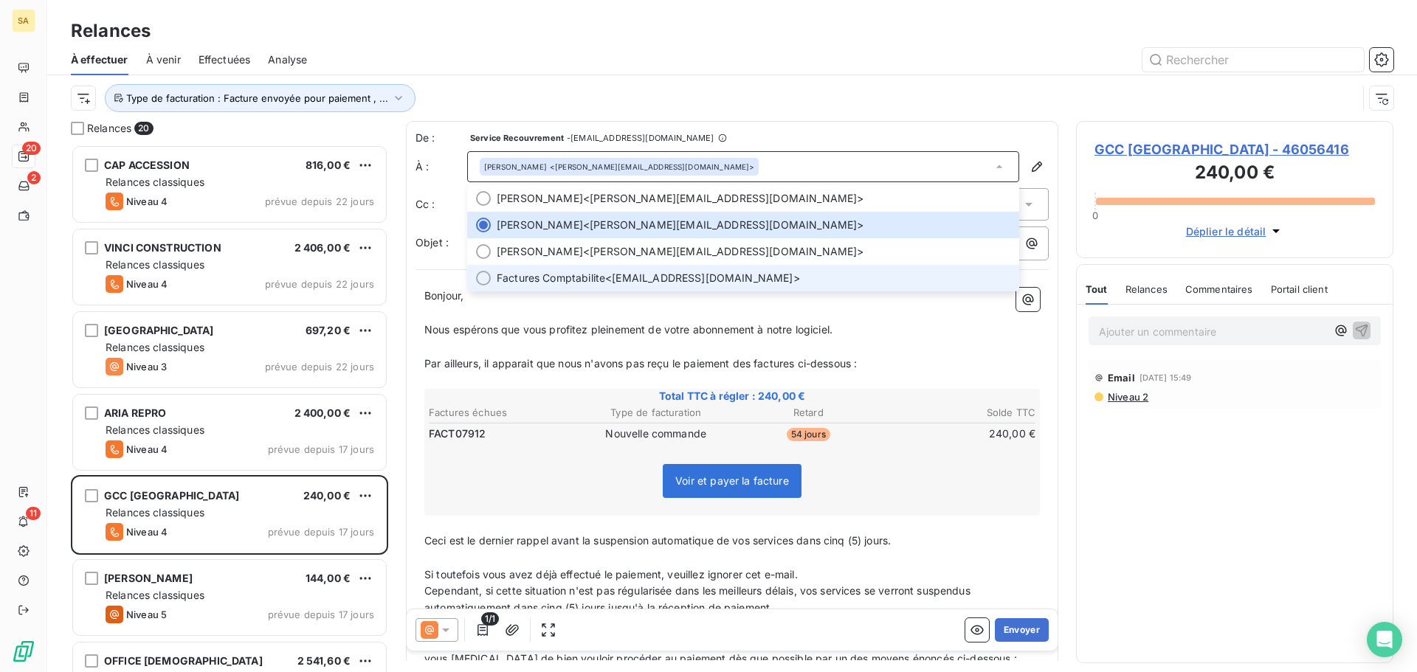
click at [483, 280] on div at bounding box center [483, 278] width 15 height 15
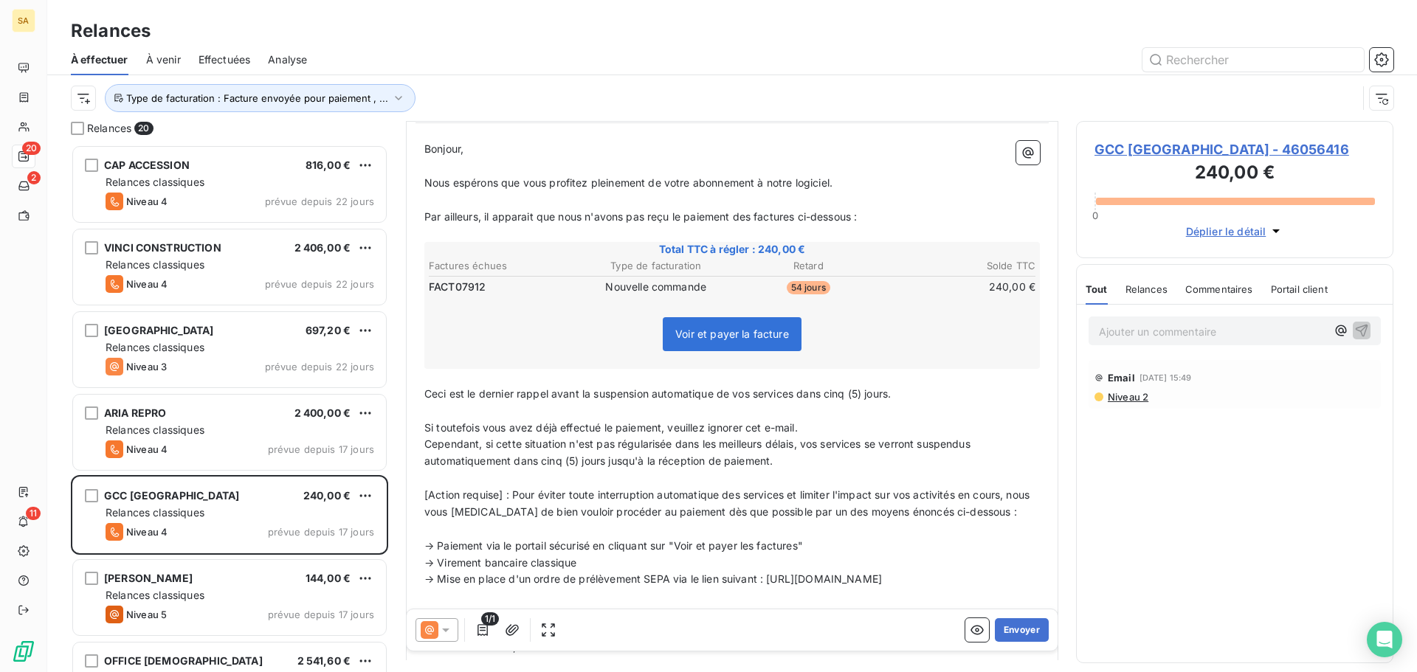
scroll to position [148, 0]
drag, startPoint x: 908, startPoint y: 392, endPoint x: 801, endPoint y: 401, distance: 107.4
click at [801, 401] on p "Ceci est le dernier rappel avant la suspension automatique de vos services dans…" at bounding box center [731, 393] width 615 height 17
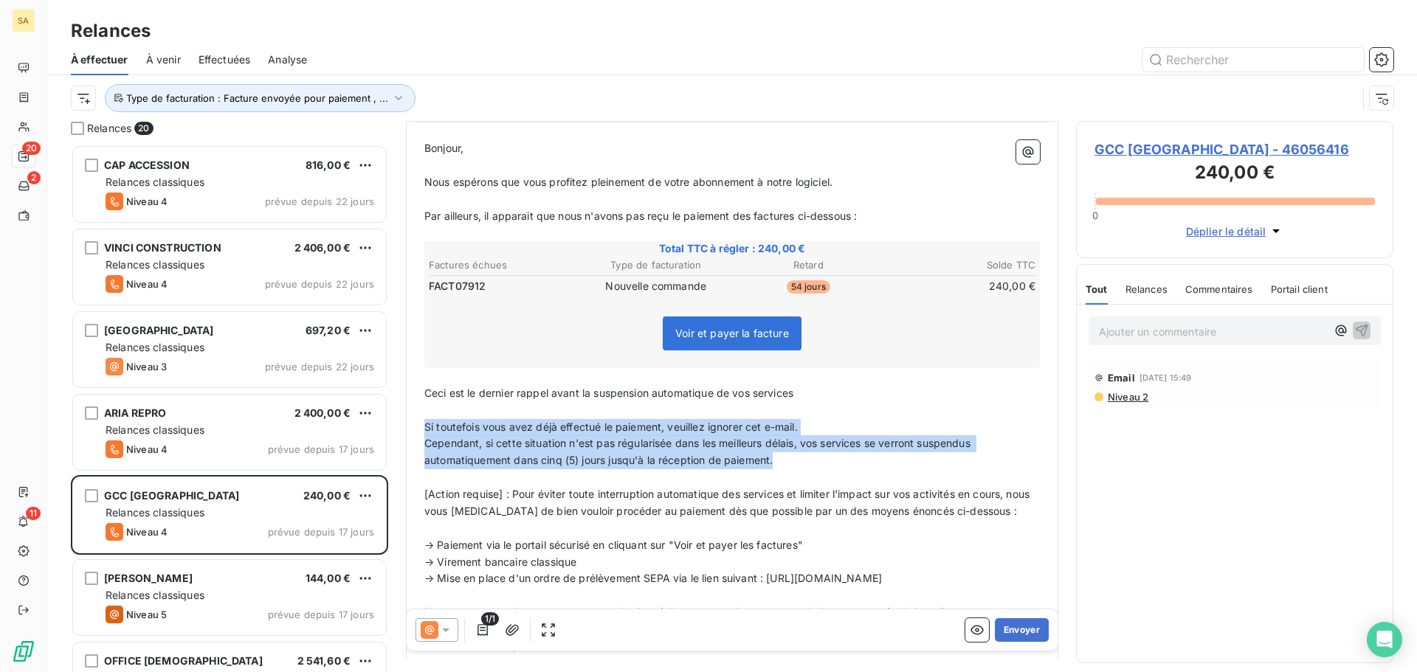
drag, startPoint x: 780, startPoint y: 460, endPoint x: 417, endPoint y: 426, distance: 364.6
click at [417, 426] on div "Bonjour, ﻿ Nous espérons que vous profitez pleinement de votre abonnement à not…" at bounding box center [731, 456] width 633 height 651
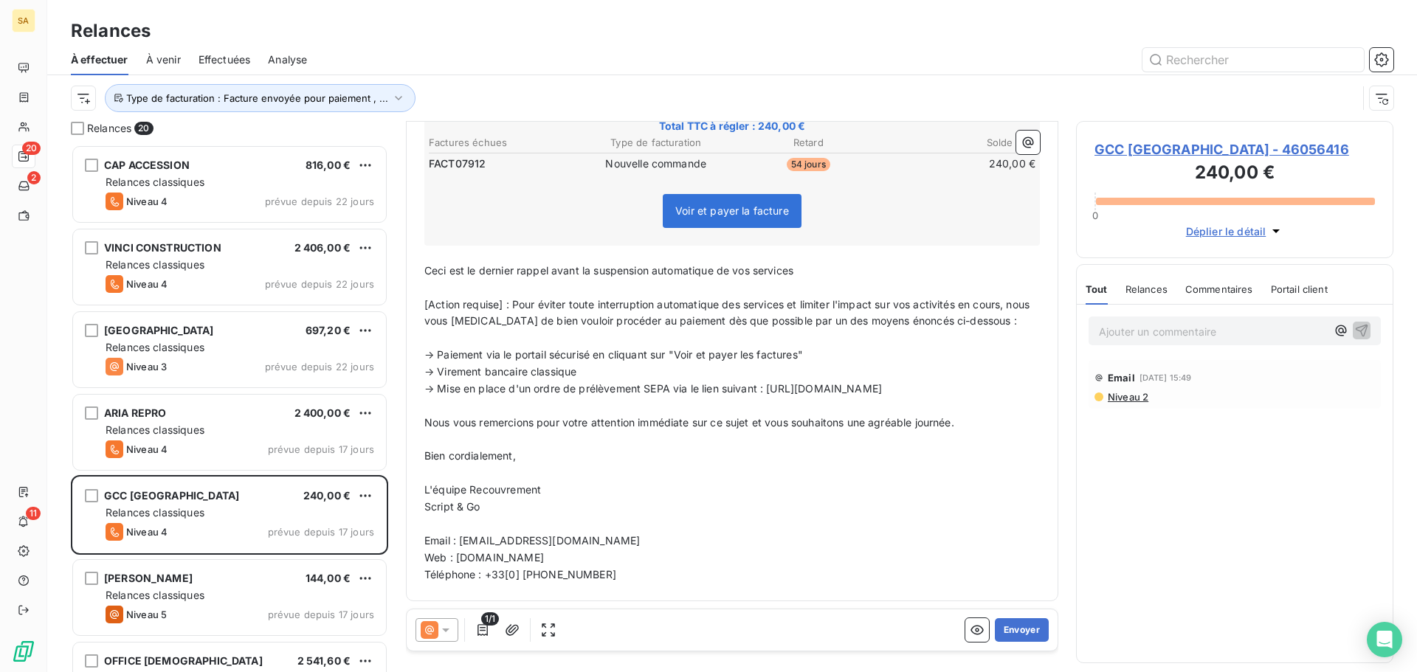
scroll to position [272, 0]
click at [1004, 626] on button "Envoyer" at bounding box center [1022, 630] width 54 height 24
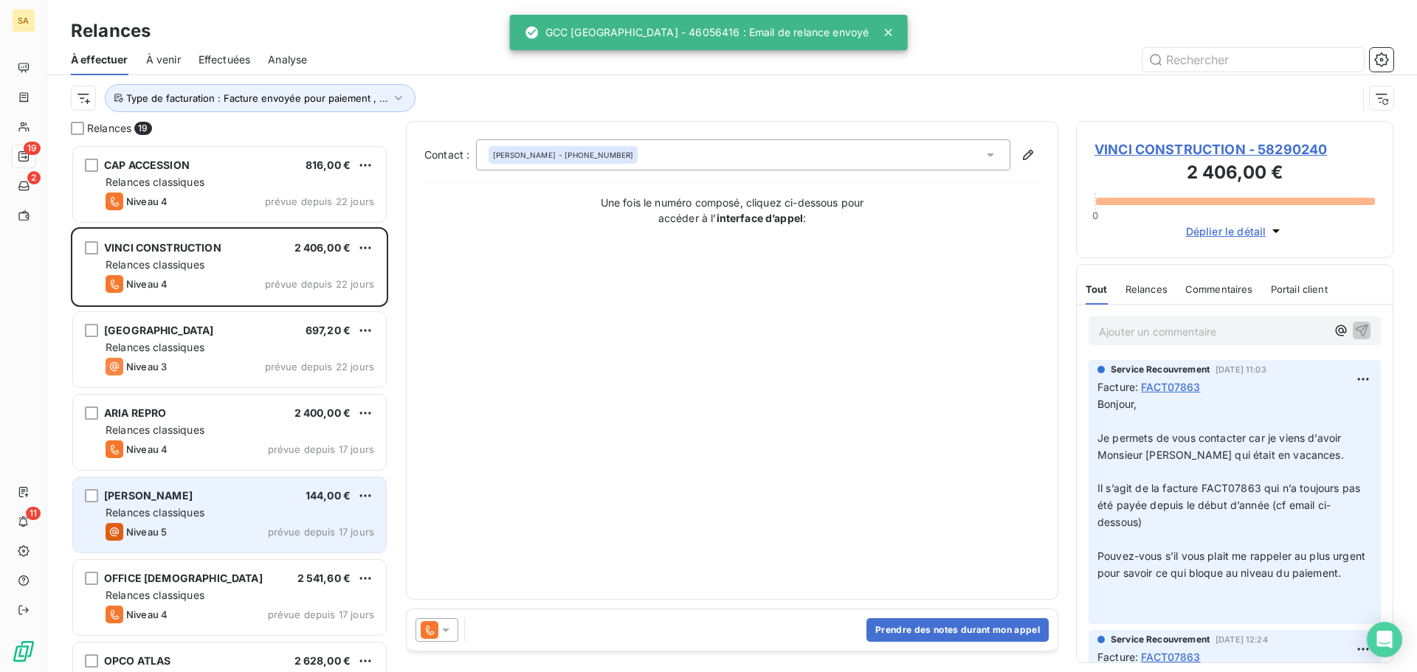
click at [207, 508] on div "Relances classiques" at bounding box center [240, 512] width 269 height 15
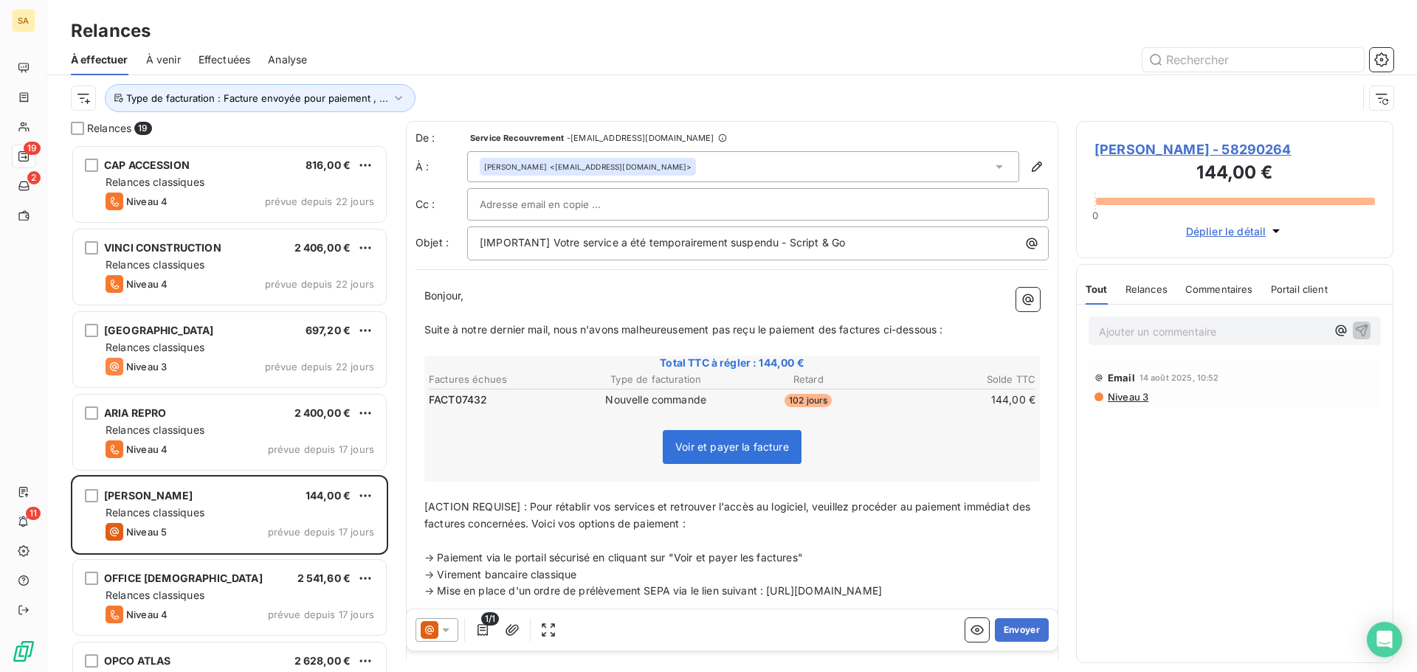
click at [711, 166] on div "[PERSON_NAME] <[EMAIL_ADDRESS][DOMAIN_NAME]>" at bounding box center [743, 166] width 552 height 31
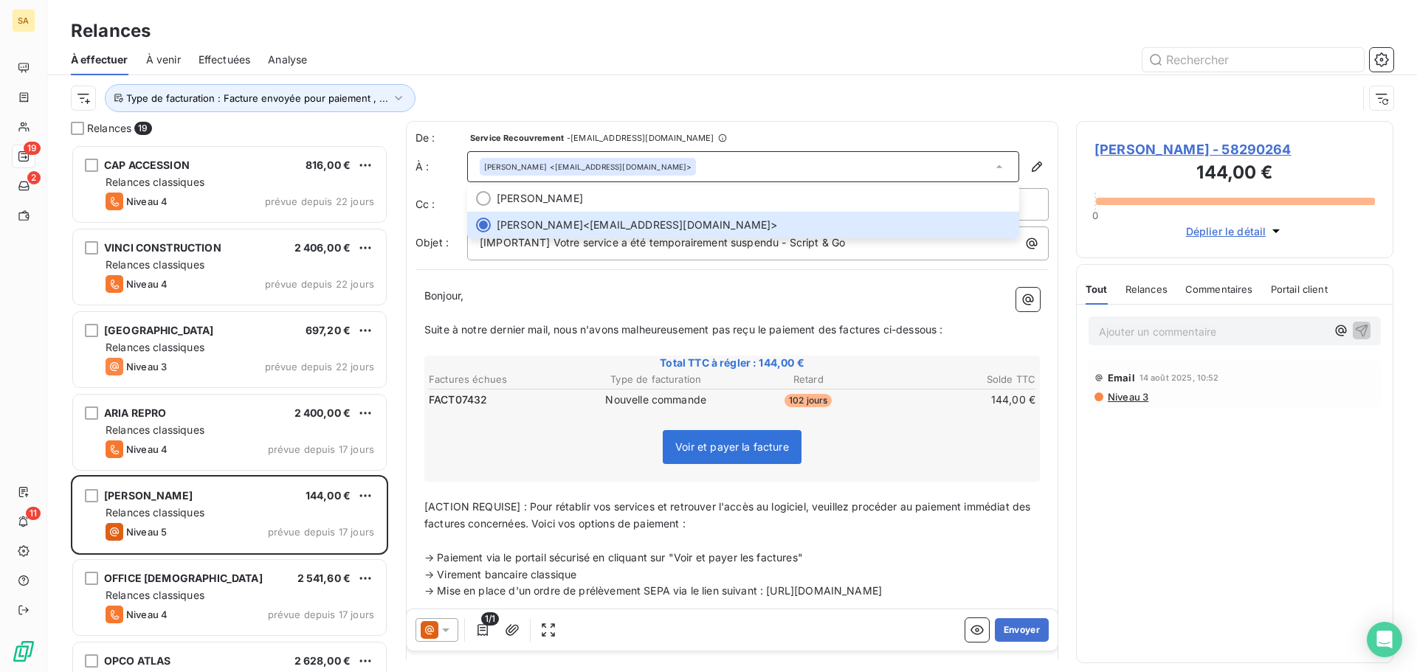
click at [732, 172] on div "[PERSON_NAME] <[EMAIL_ADDRESS][DOMAIN_NAME]>" at bounding box center [743, 166] width 552 height 31
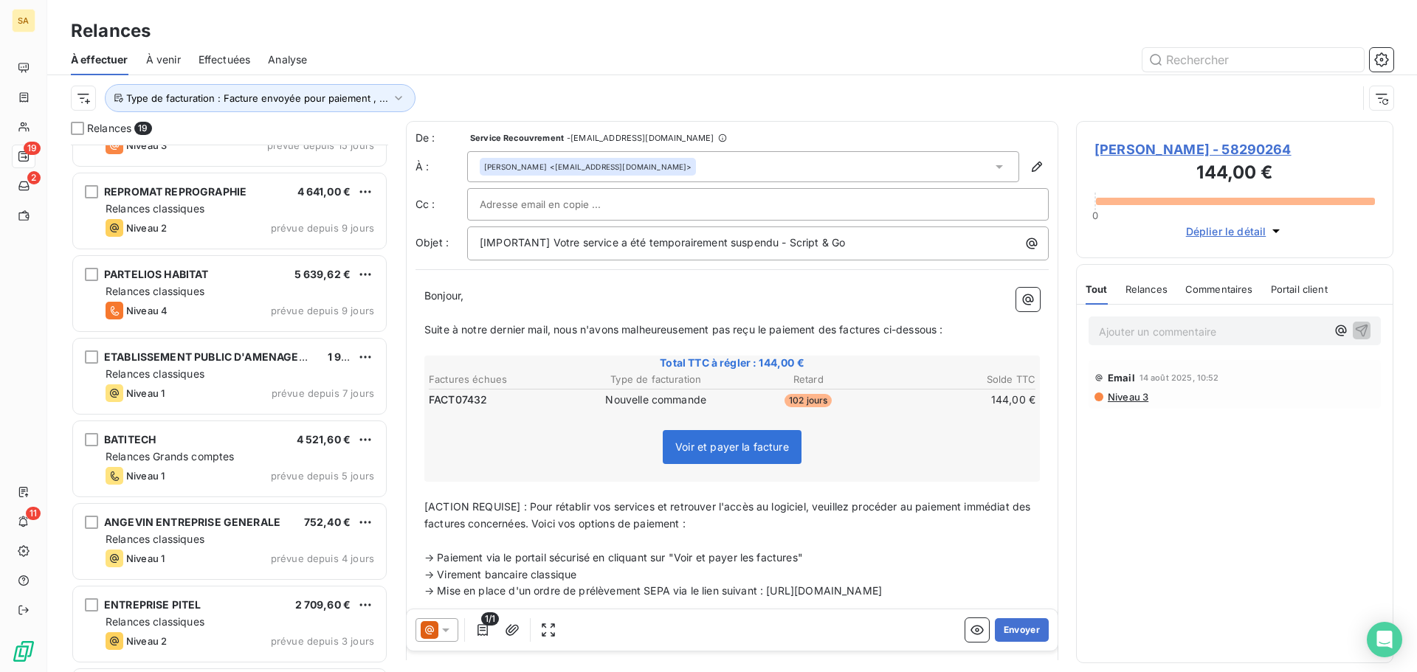
scroll to position [886, 0]
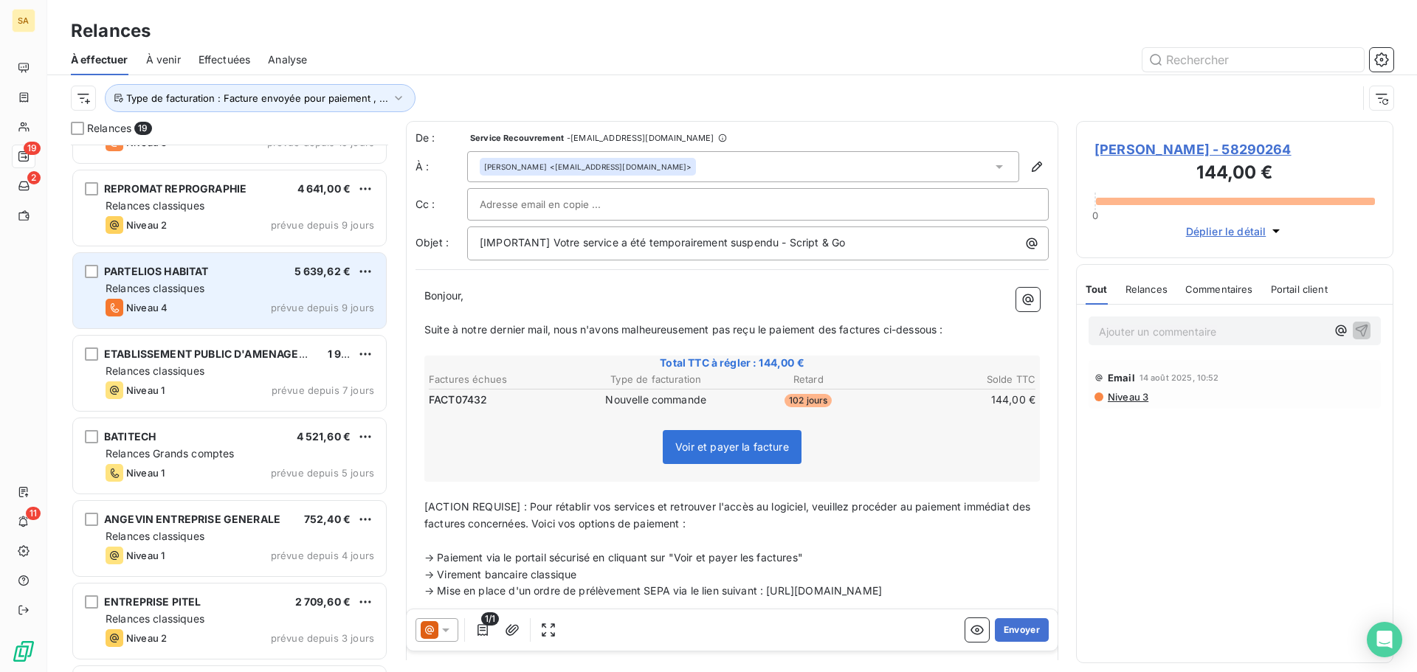
click at [245, 282] on div "Relances classiques" at bounding box center [240, 288] width 269 height 15
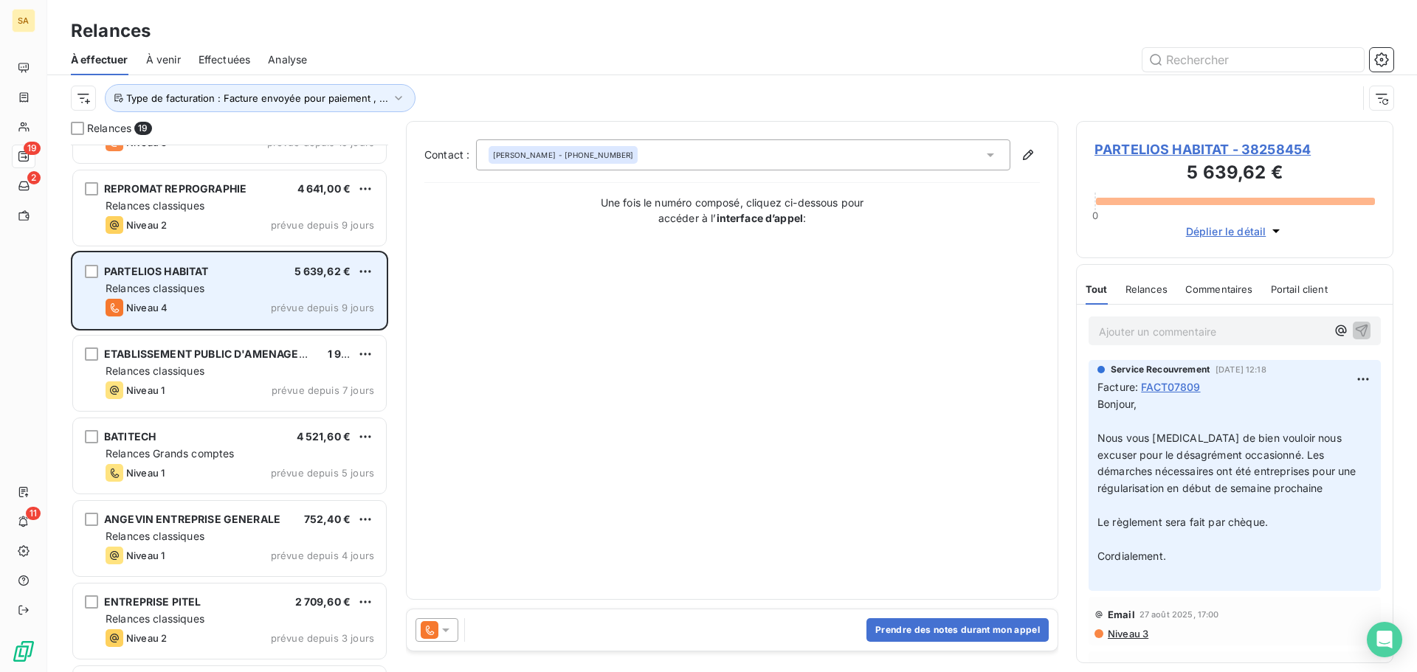
click at [237, 286] on div "Relances classiques" at bounding box center [240, 288] width 269 height 15
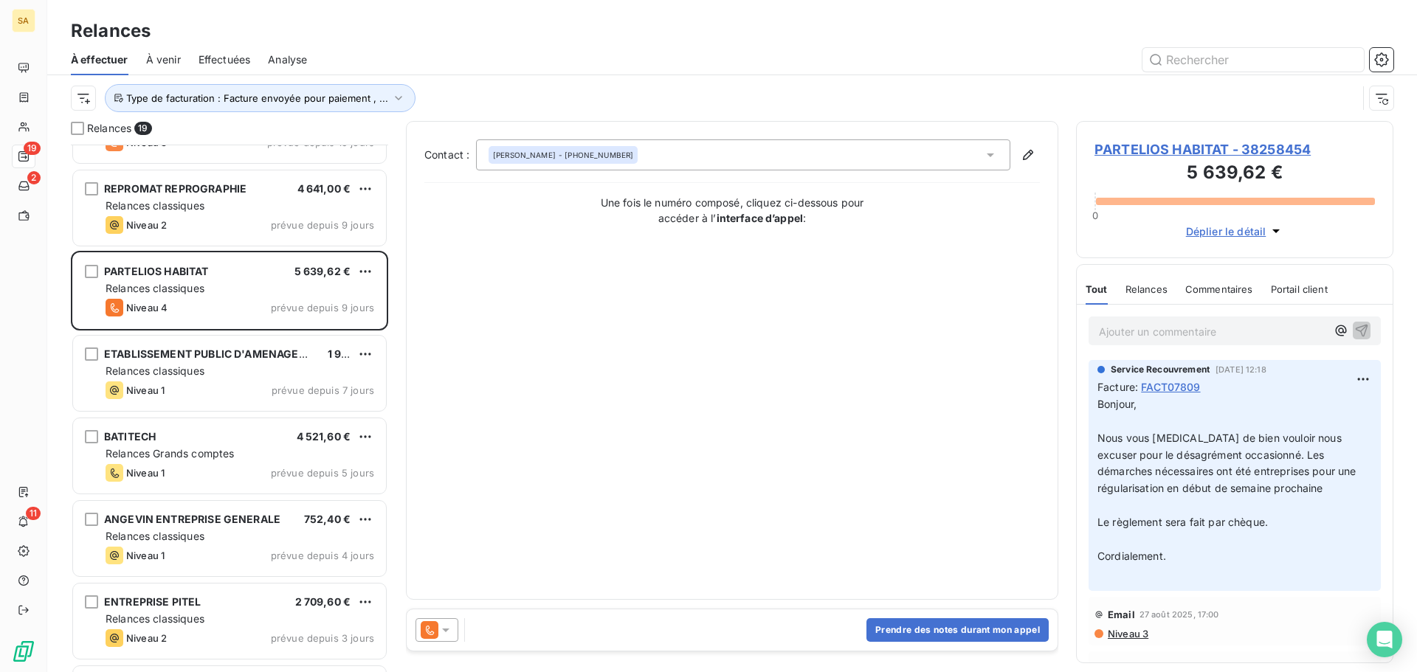
click at [1254, 145] on span "PARTELIOS HABITAT - 38258454" at bounding box center [1234, 149] width 280 height 20
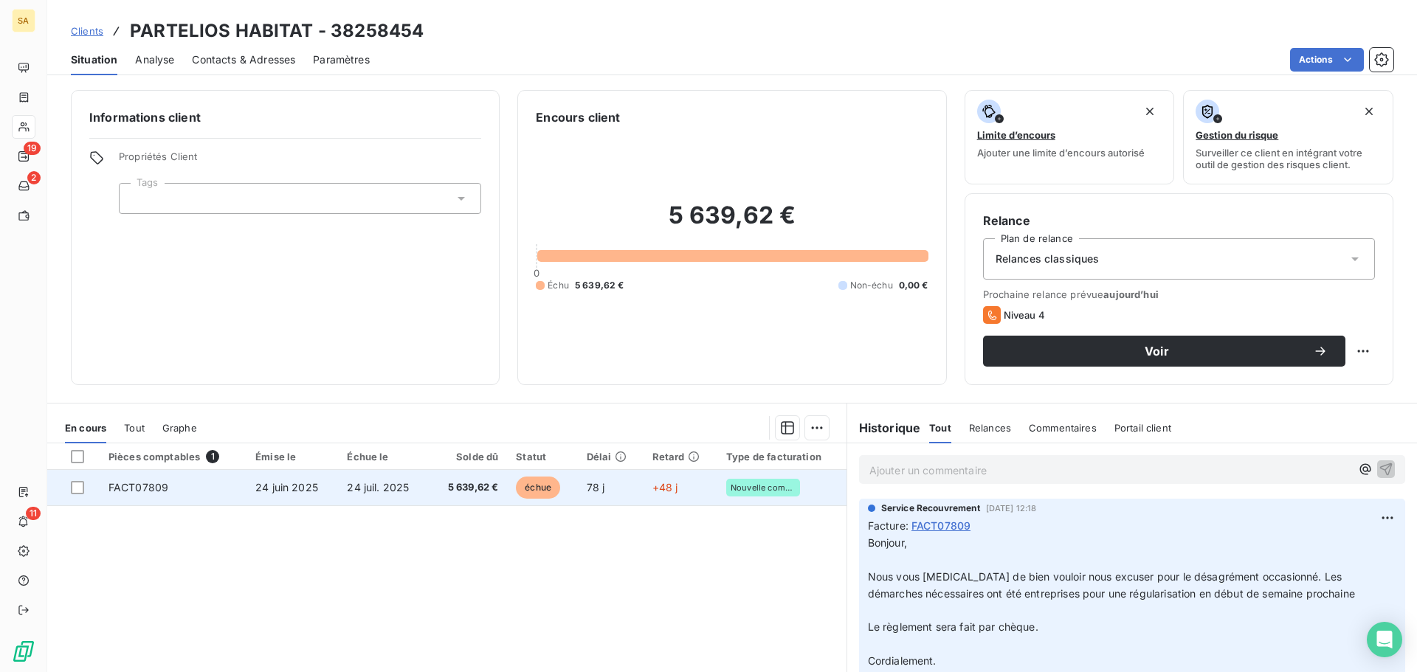
click at [228, 487] on td "FACT07809" at bounding box center [173, 487] width 147 height 35
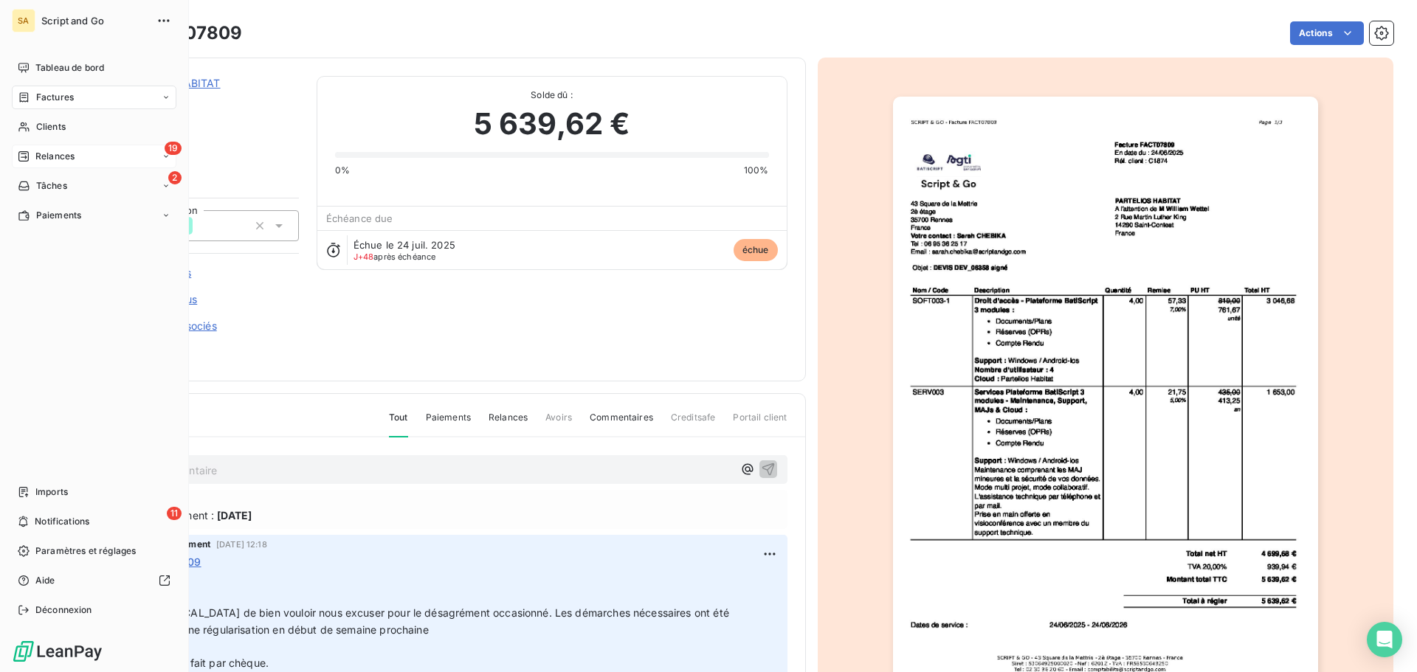
click at [31, 158] on div "Relances" at bounding box center [46, 156] width 57 height 13
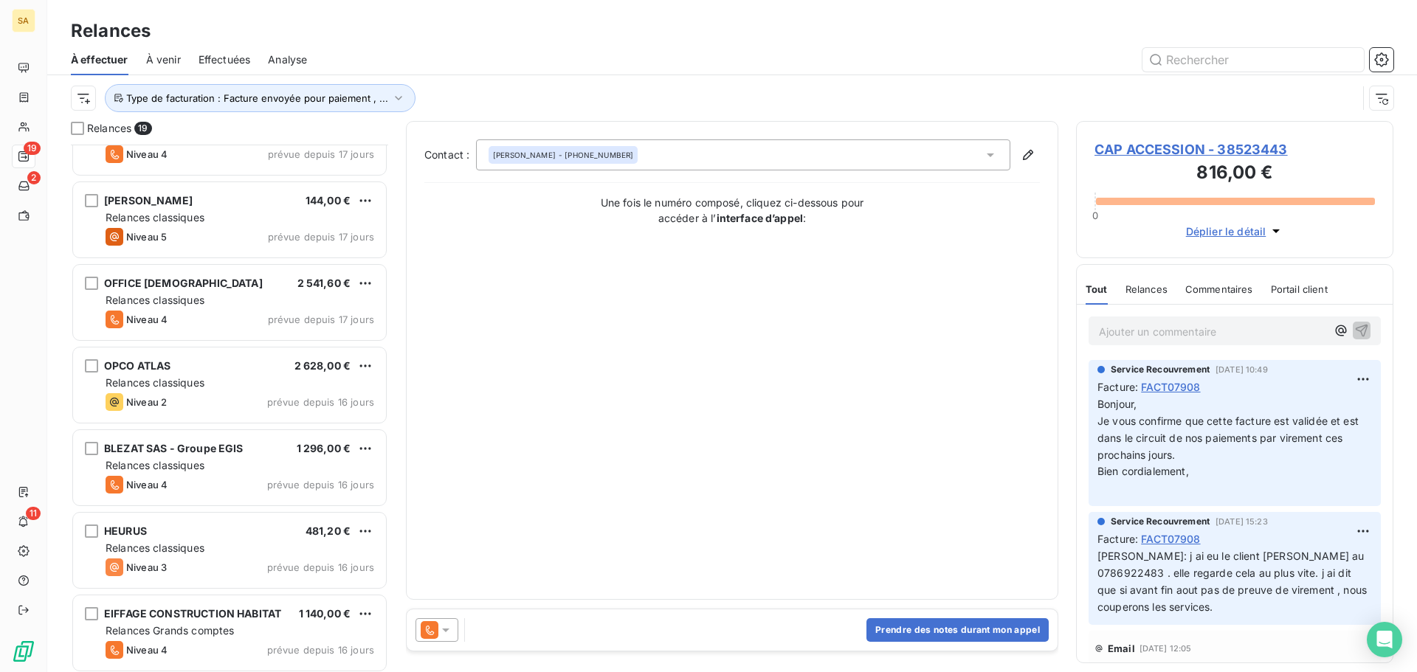
scroll to position [370, 0]
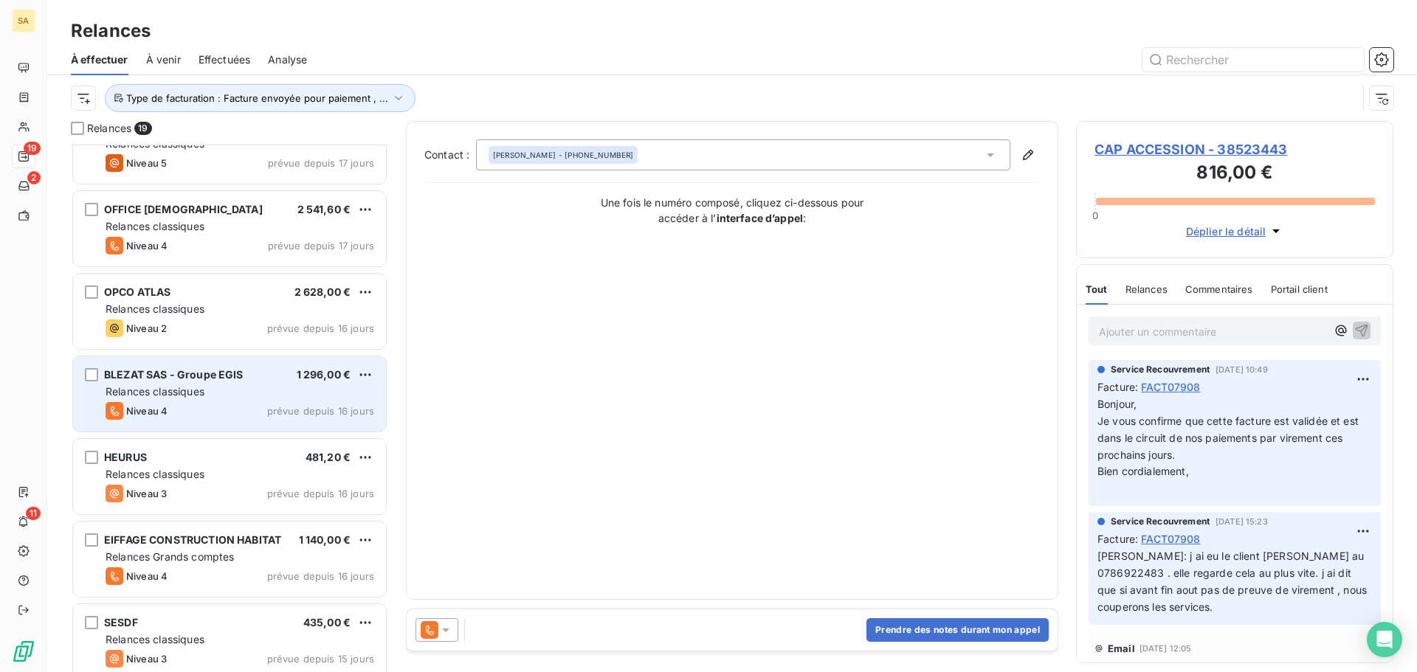
click at [228, 383] on div "BLEZAT SAS - Groupe EGIS 1 296,00 € Relances classiques Niveau 4 prévue depuis …" at bounding box center [229, 393] width 313 height 75
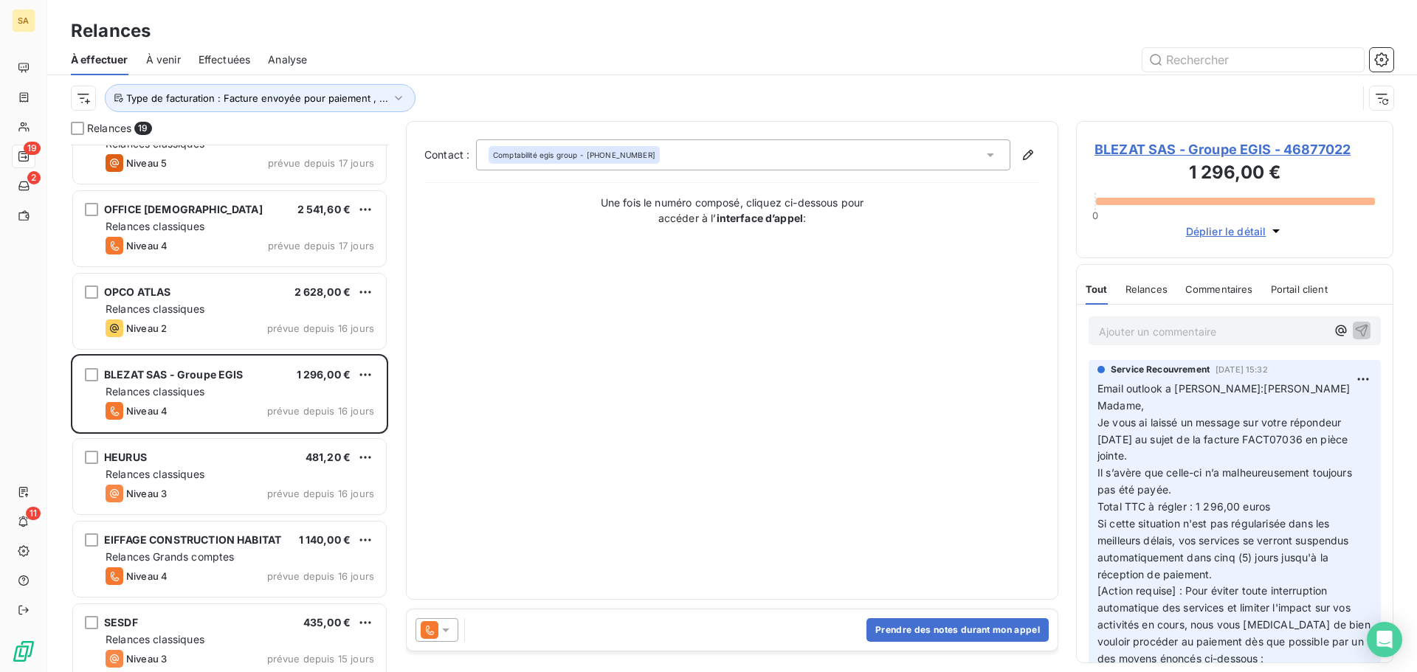
scroll to position [74, 0]
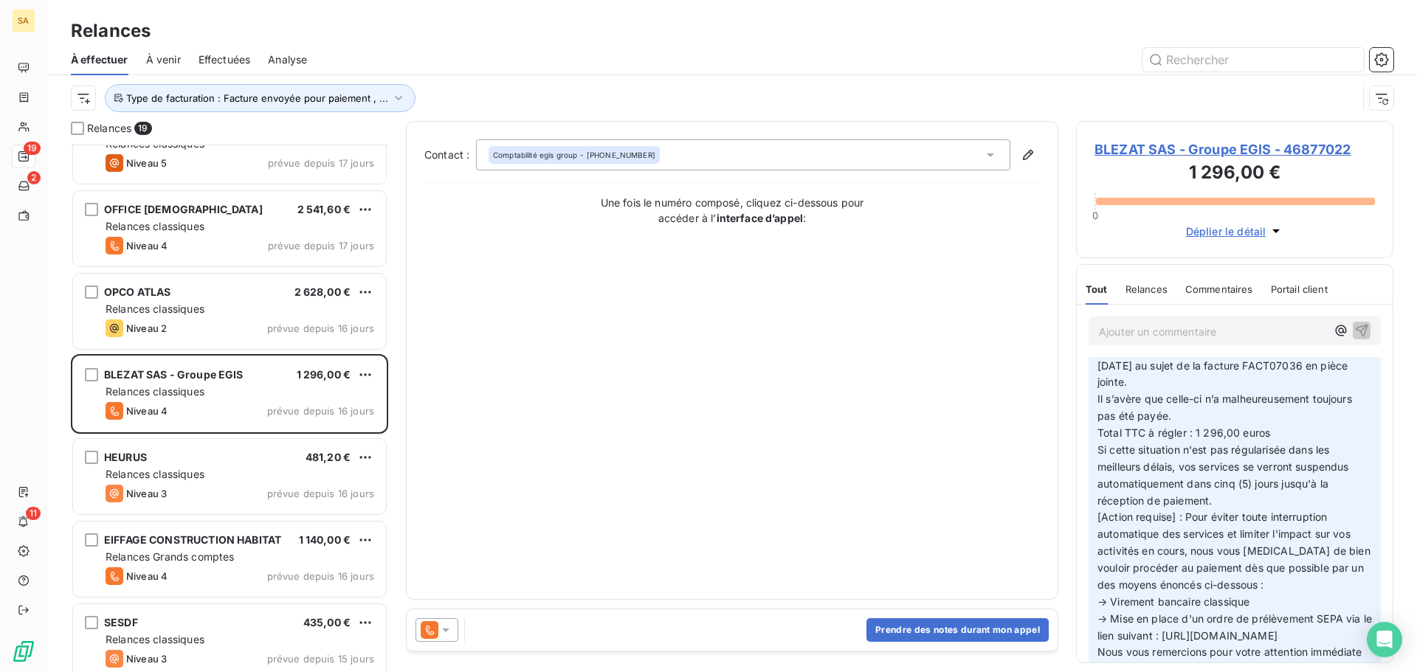
click at [1163, 291] on span "Relances" at bounding box center [1146, 289] width 42 height 12
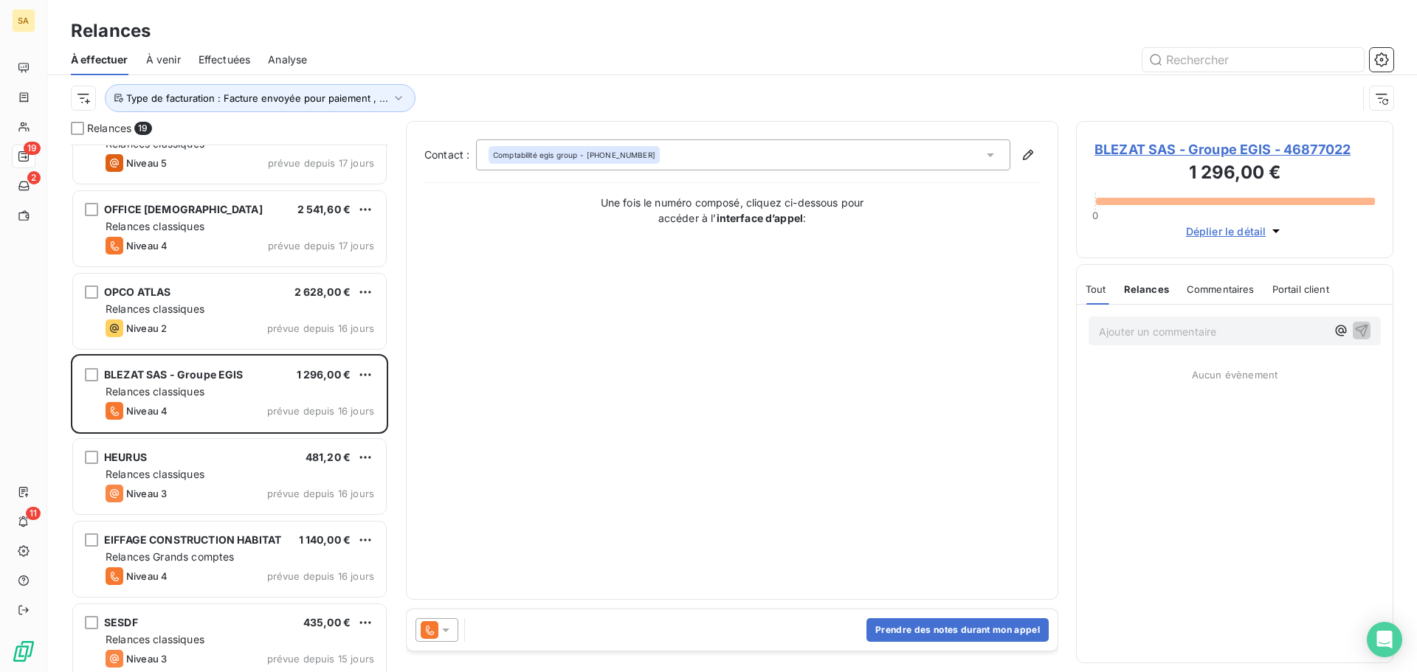
scroll to position [0, 0]
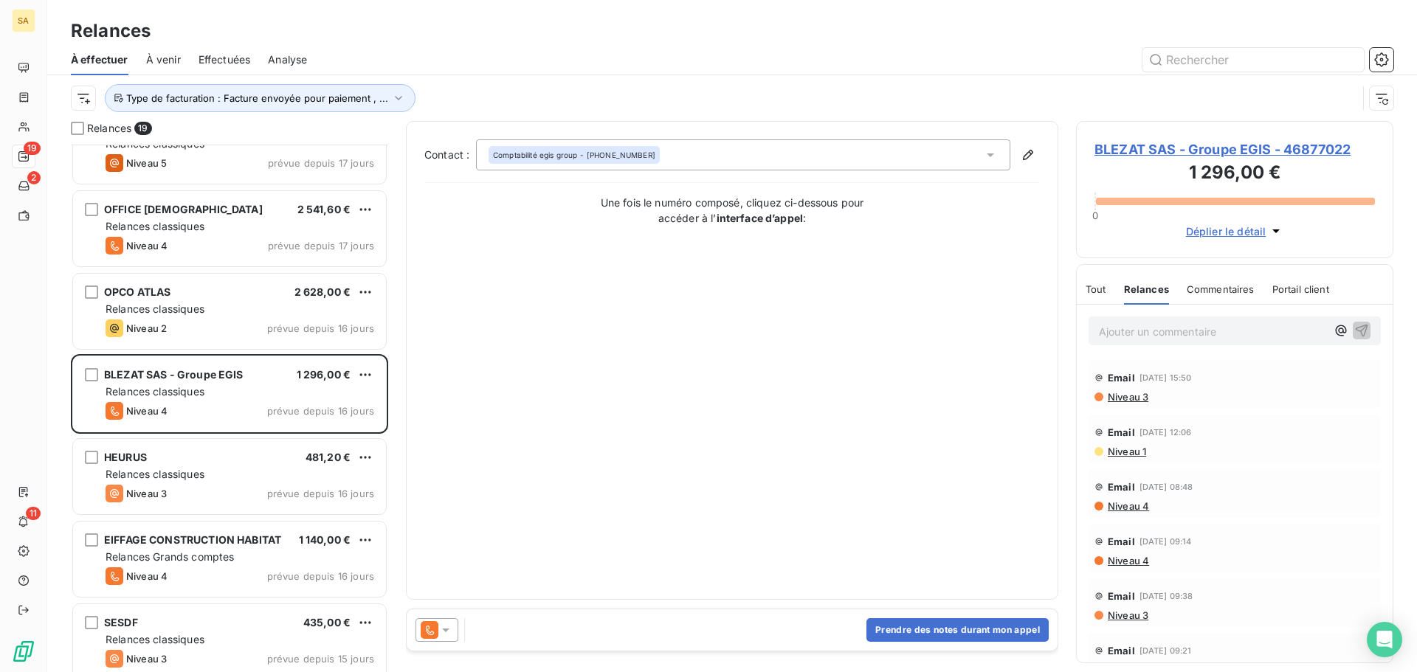
click at [1135, 395] on span "Niveau 3" at bounding box center [1127, 397] width 42 height 12
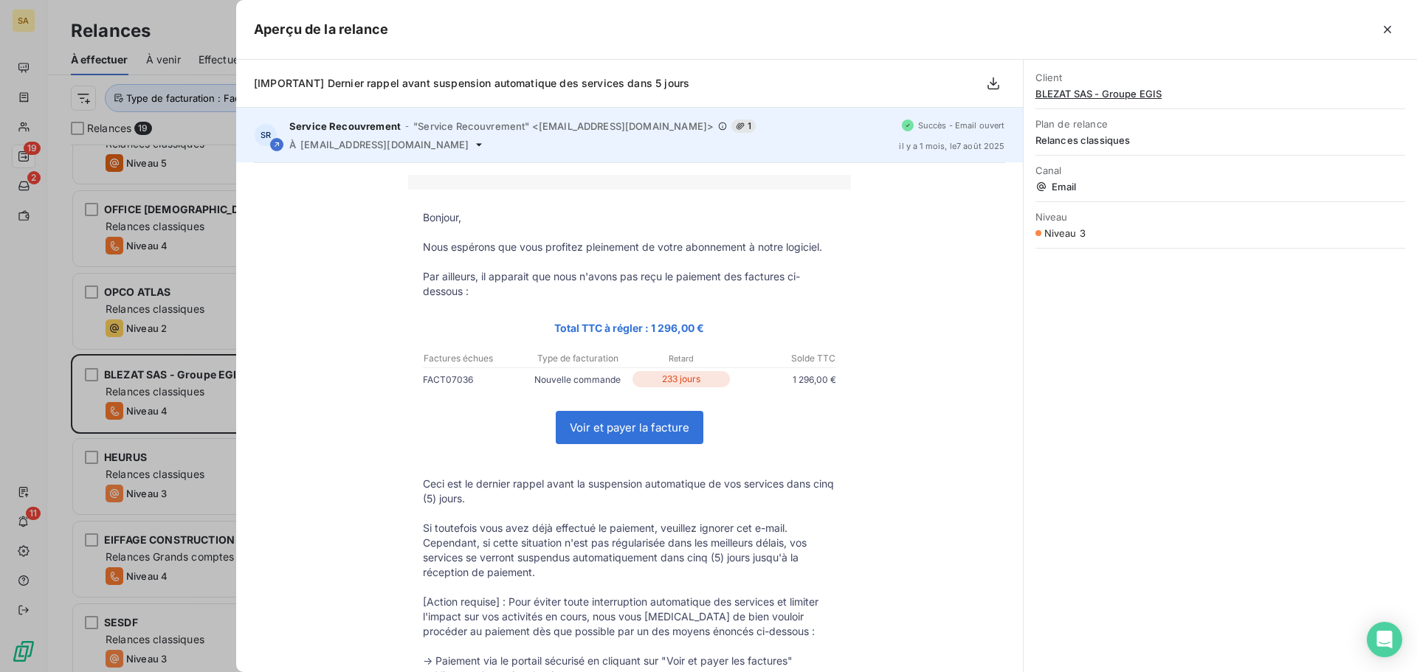
click at [411, 134] on div "Service Recouvrement - "Service Recouvrement" <[EMAIL_ADDRESS][DOMAIN_NAME]> 1 …" at bounding box center [588, 135] width 598 height 31
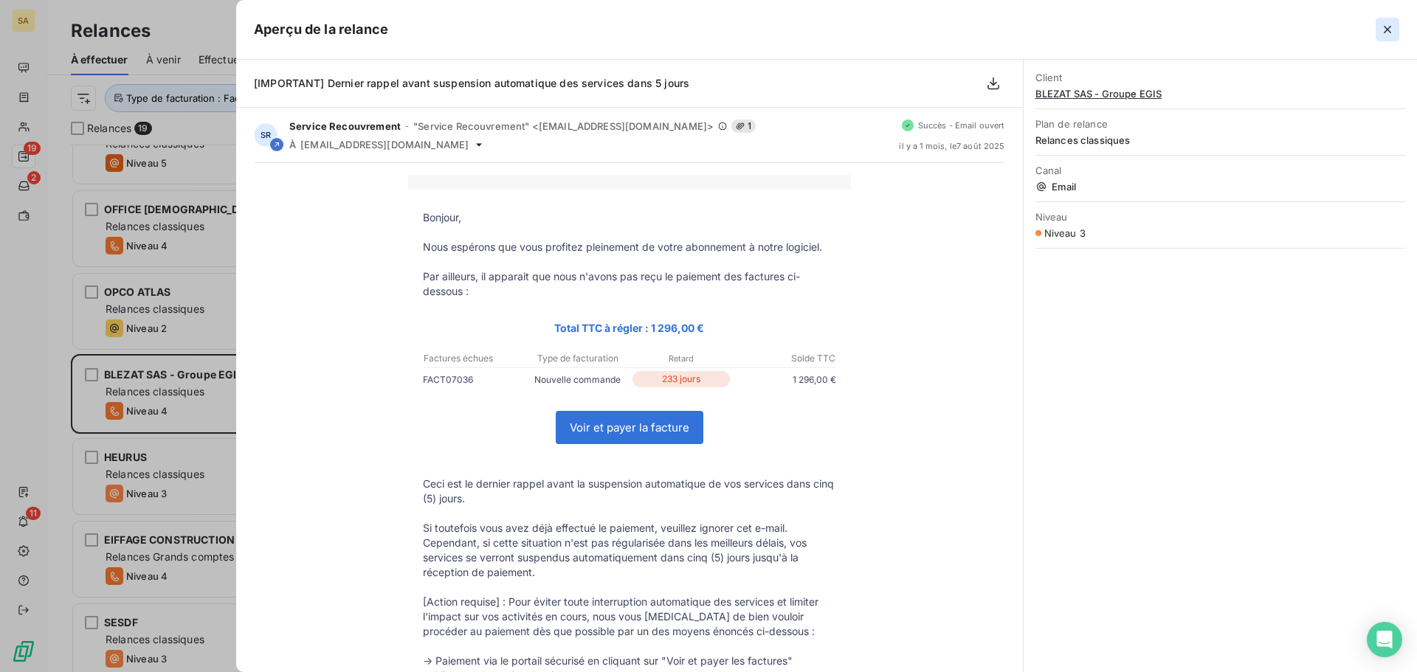
click at [1383, 27] on icon "button" at bounding box center [1387, 29] width 15 height 15
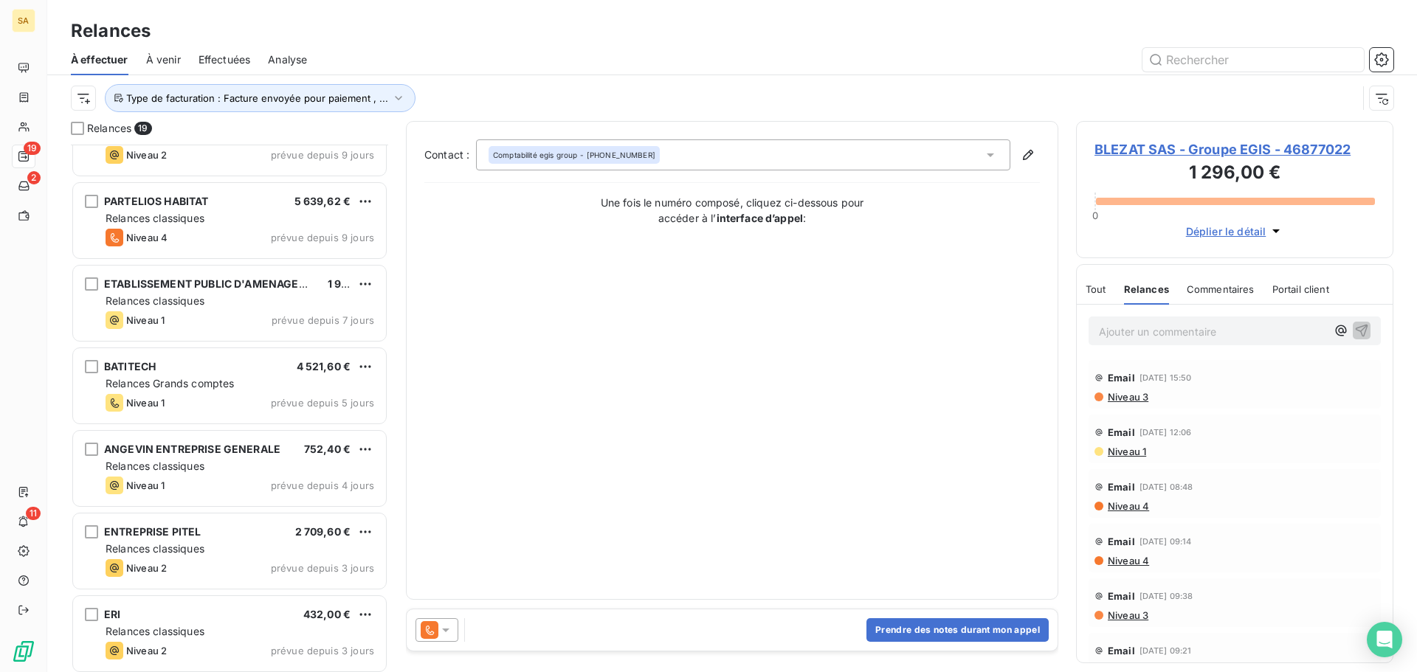
scroll to position [1043, 0]
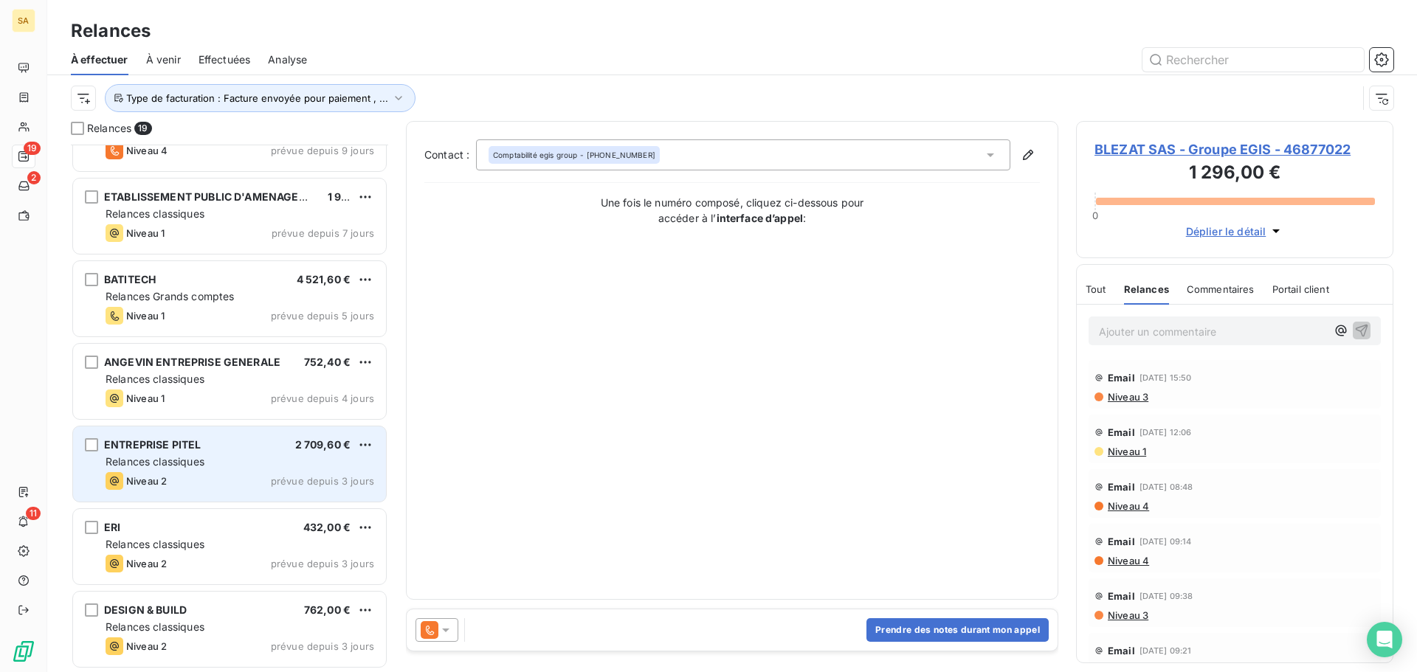
click at [185, 449] on span "ENTREPRISE PITEL" at bounding box center [152, 444] width 97 height 13
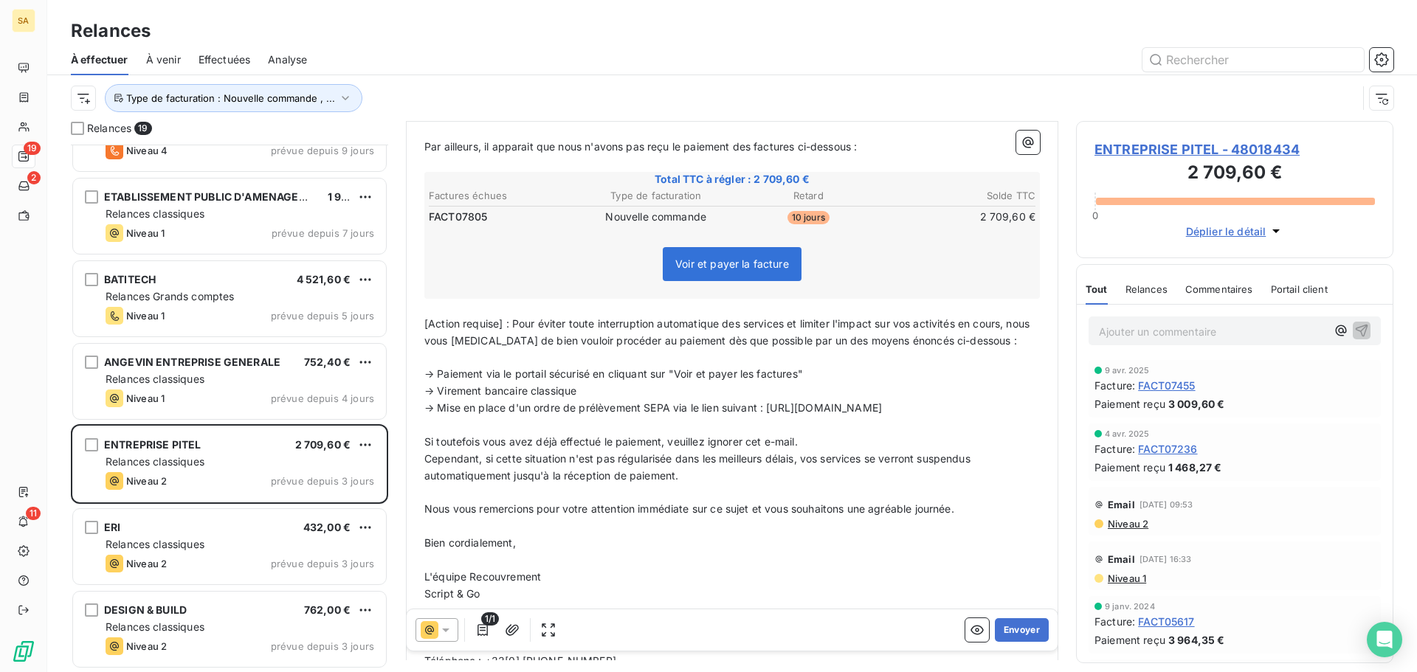
scroll to position [222, 0]
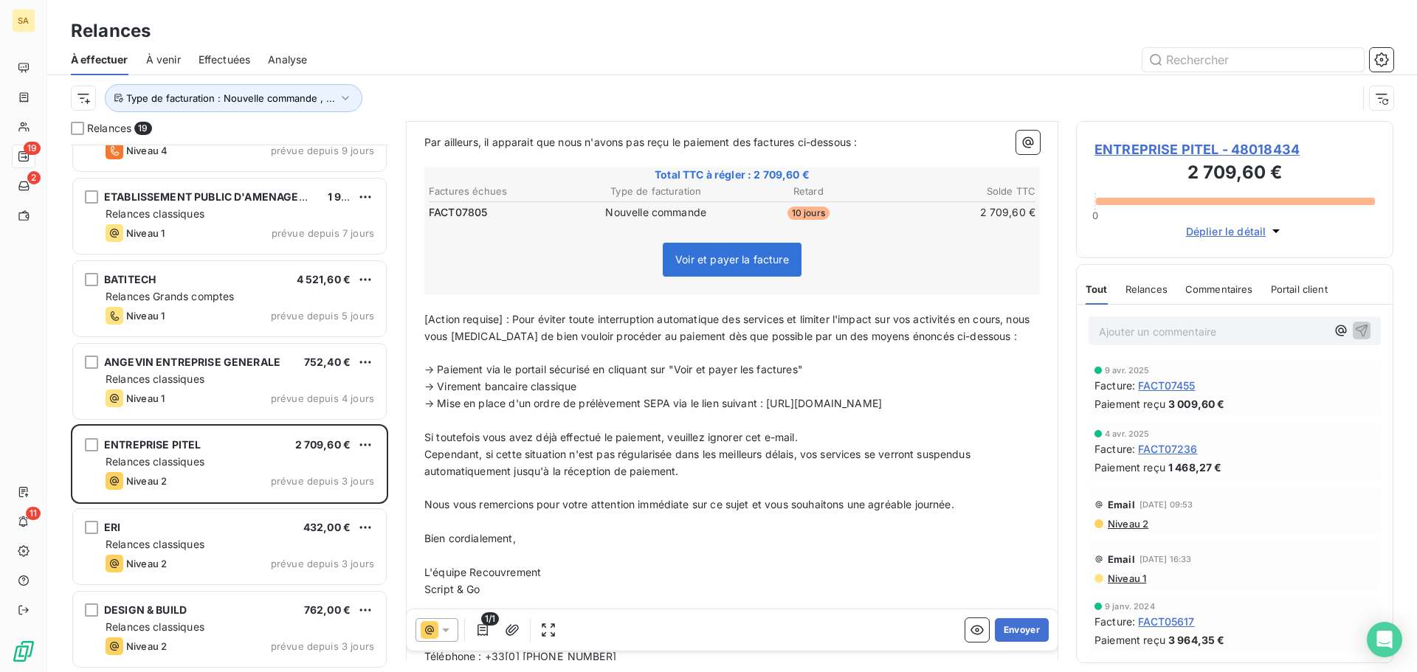
click at [1190, 142] on span "ENTREPRISE PITEL - 48018434" at bounding box center [1234, 149] width 280 height 20
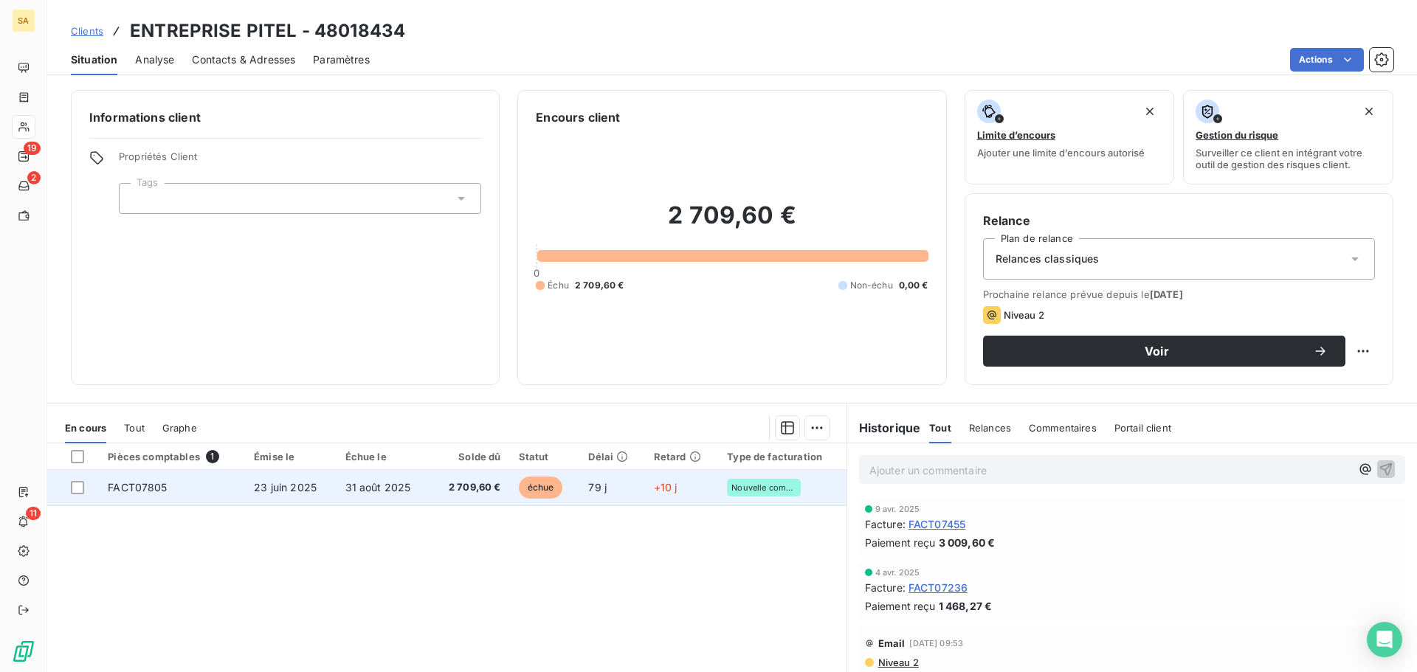
click at [201, 489] on td "FACT07805" at bounding box center [172, 487] width 146 height 35
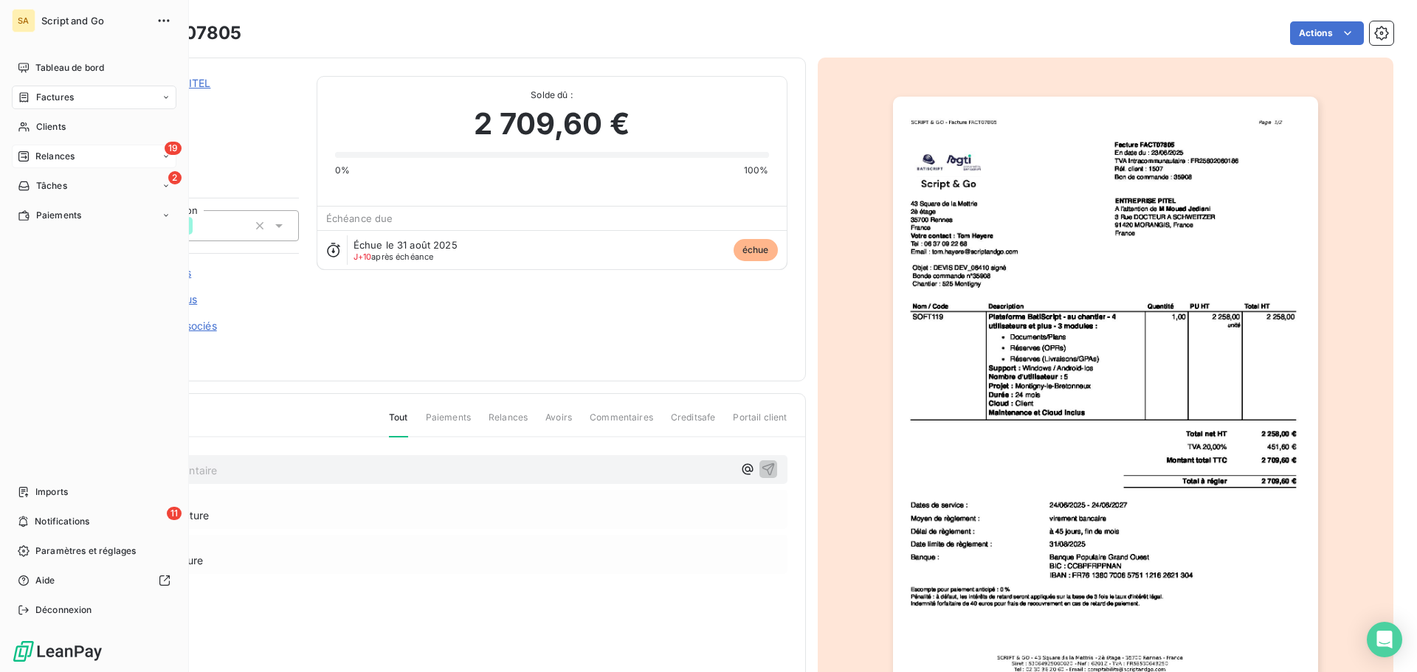
click at [18, 149] on div "19 Relances" at bounding box center [94, 157] width 165 height 24
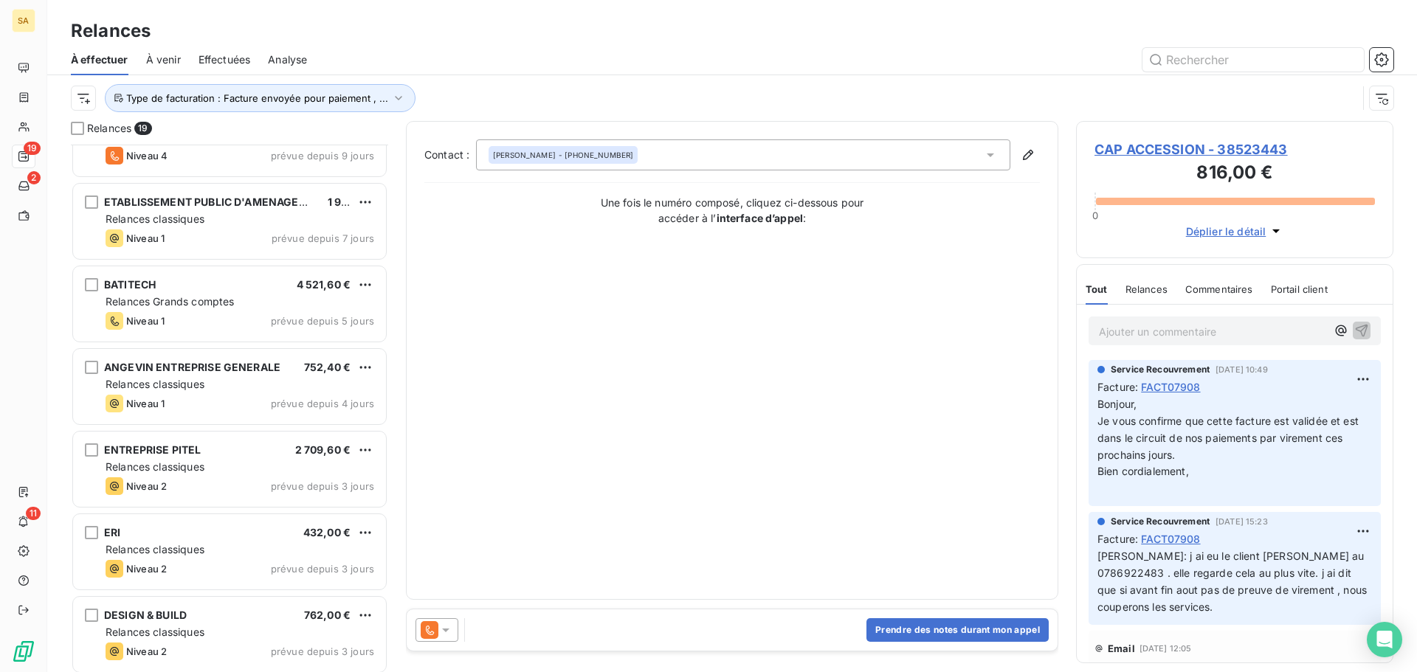
scroll to position [1043, 0]
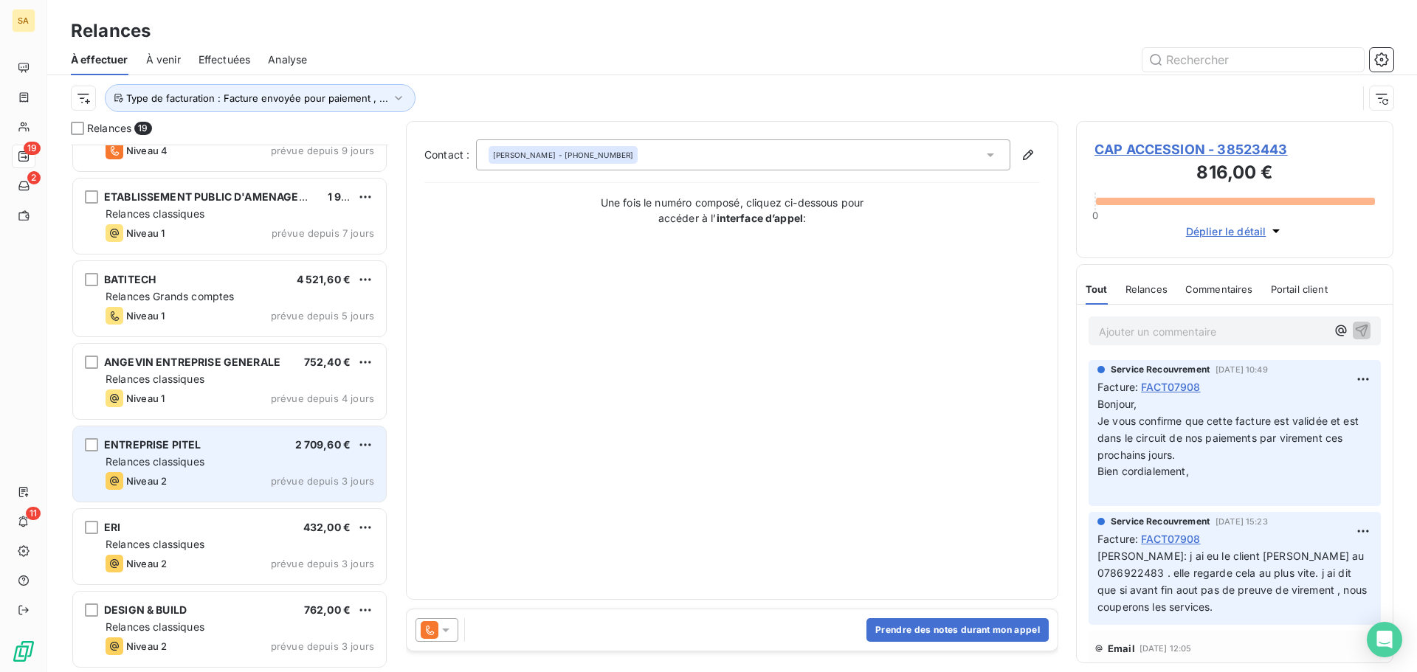
click at [208, 454] on div "ENTREPRISE PITEL 2 709,60 € Relances classiques Niveau 2 prévue depuis 3 jours" at bounding box center [229, 463] width 313 height 75
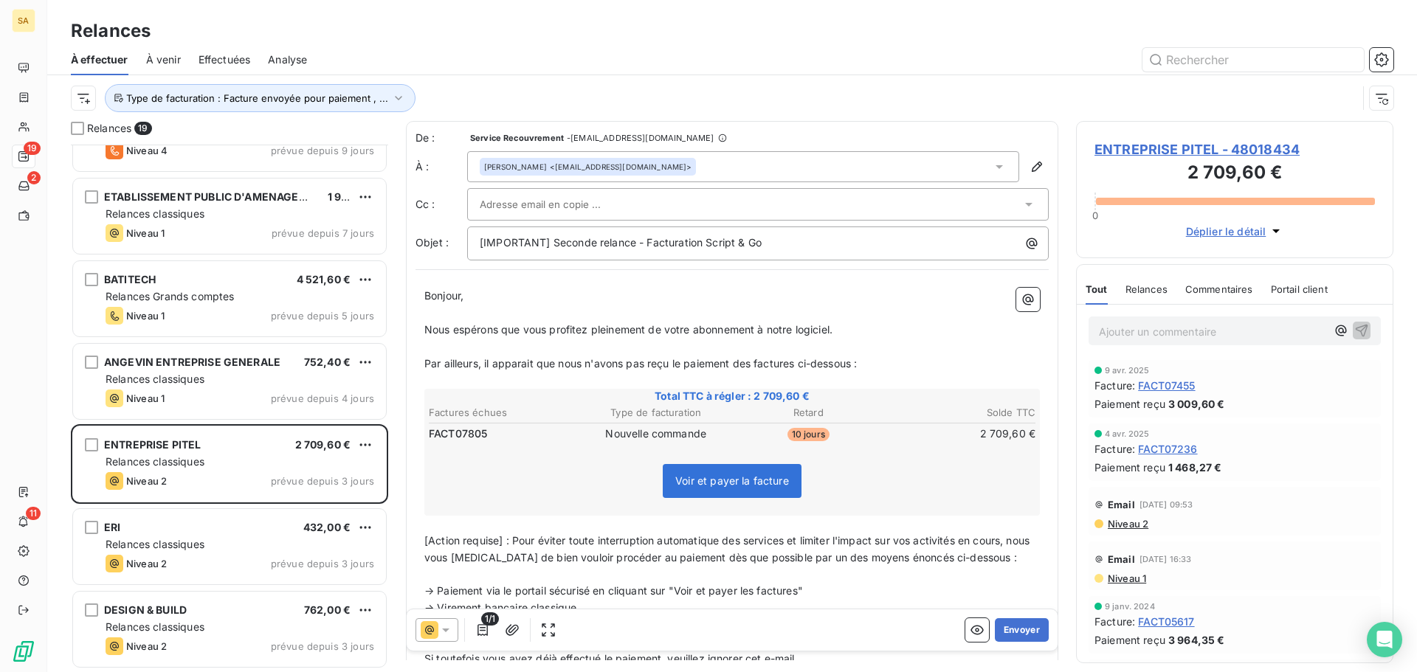
click at [674, 165] on div "[PERSON_NAME] <[EMAIL_ADDRESS][DOMAIN_NAME]>" at bounding box center [743, 166] width 552 height 31
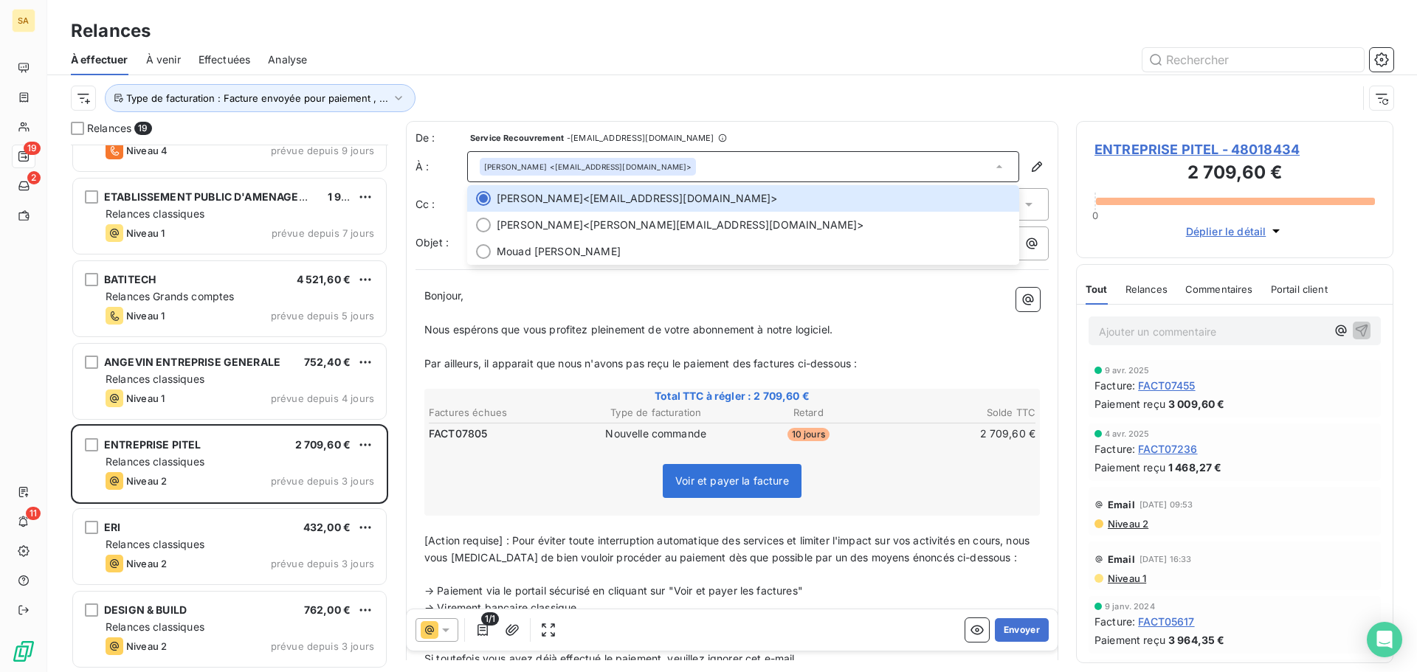
click at [996, 54] on div at bounding box center [859, 60] width 1068 height 24
